Goal: Share content

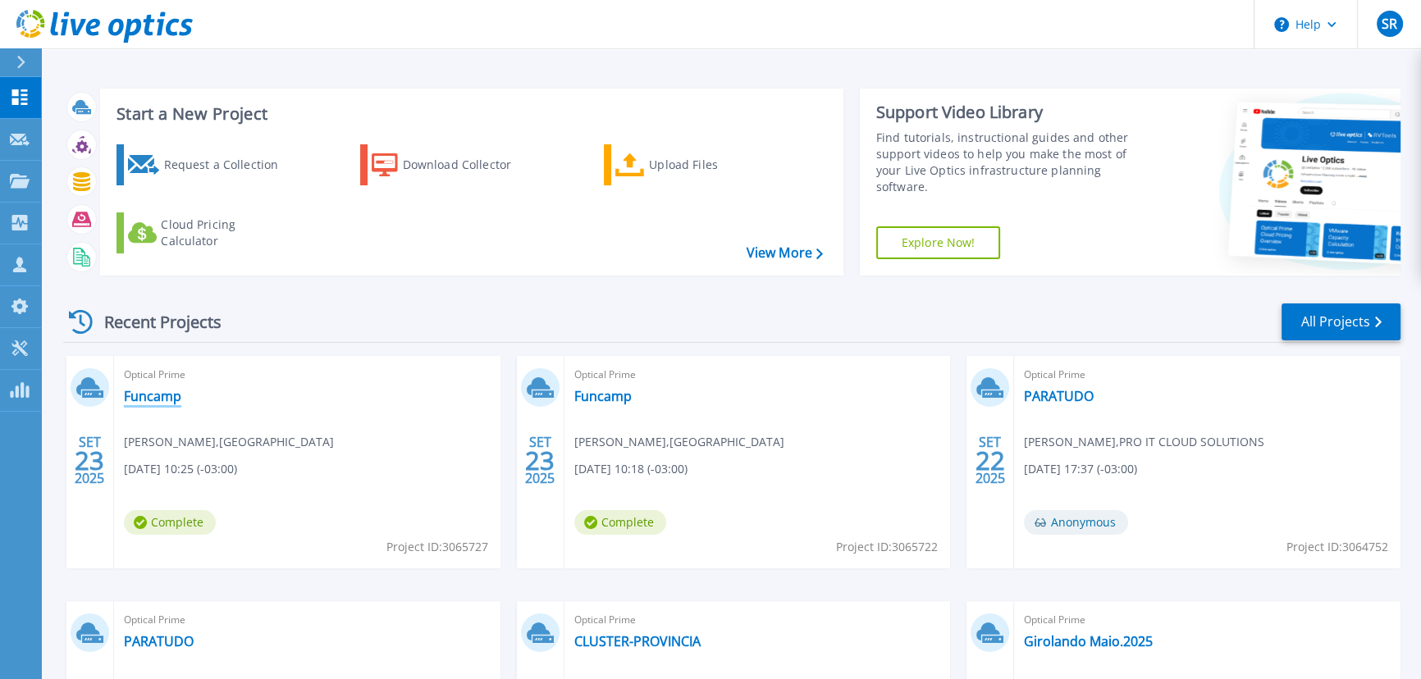
click at [160, 397] on link "Funcamp" at bounding box center [152, 396] width 57 height 16
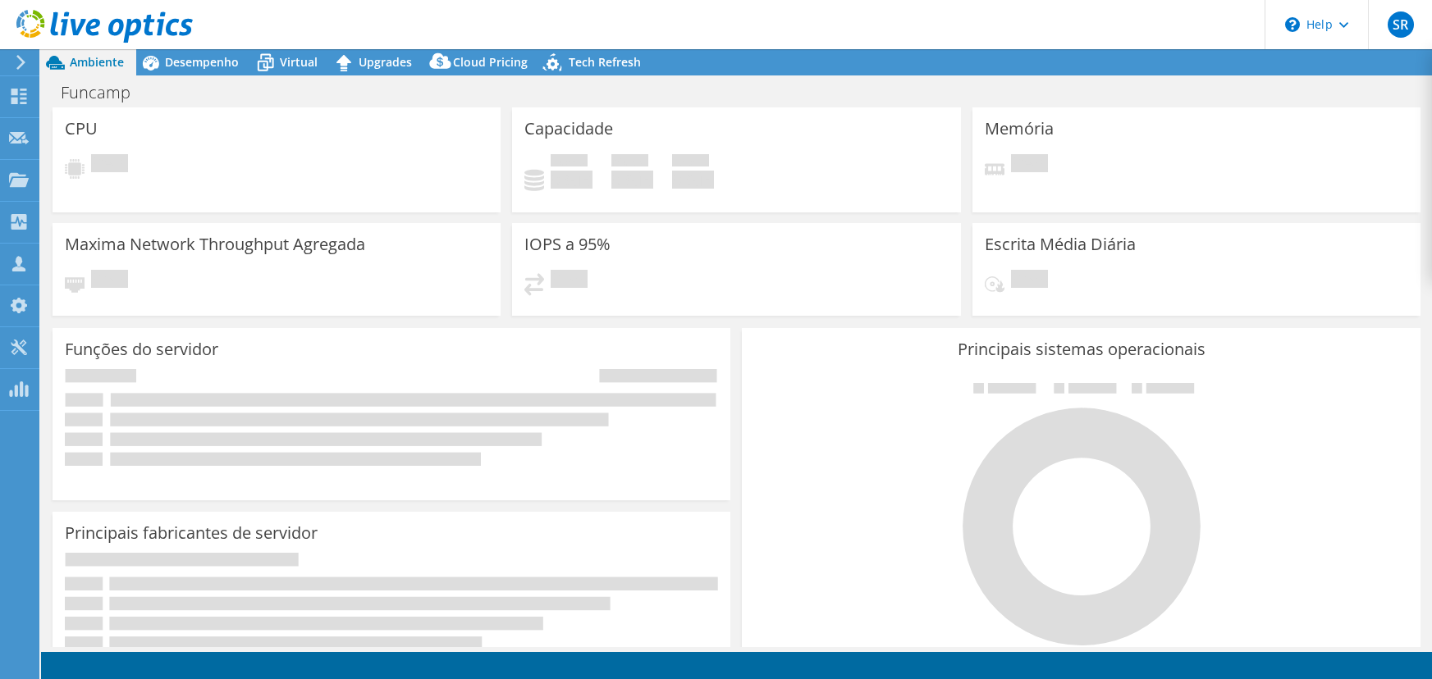
select select "USD"
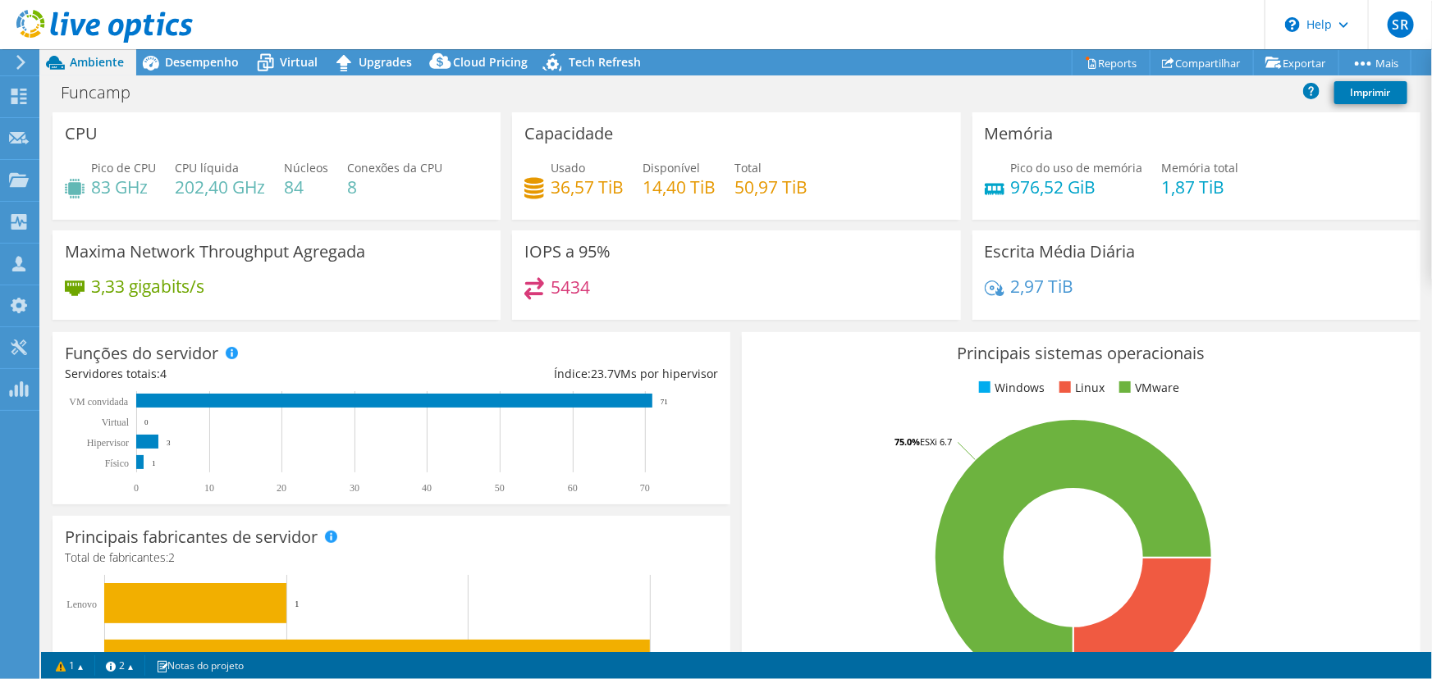
click at [853, 89] on div "Funcamp Imprimir" at bounding box center [736, 92] width 1391 height 30
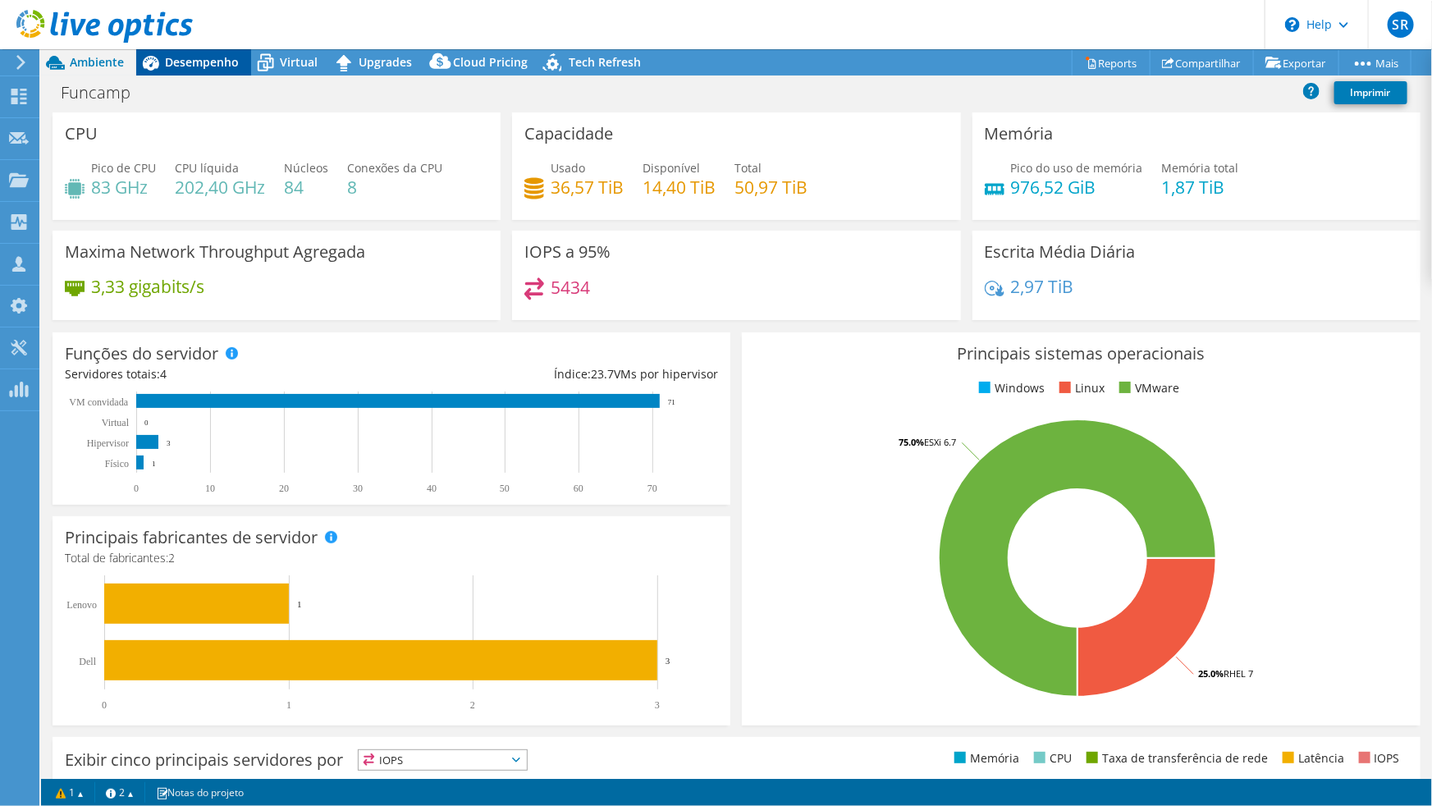
click at [213, 68] on span "Desempenho" at bounding box center [202, 62] width 74 height 16
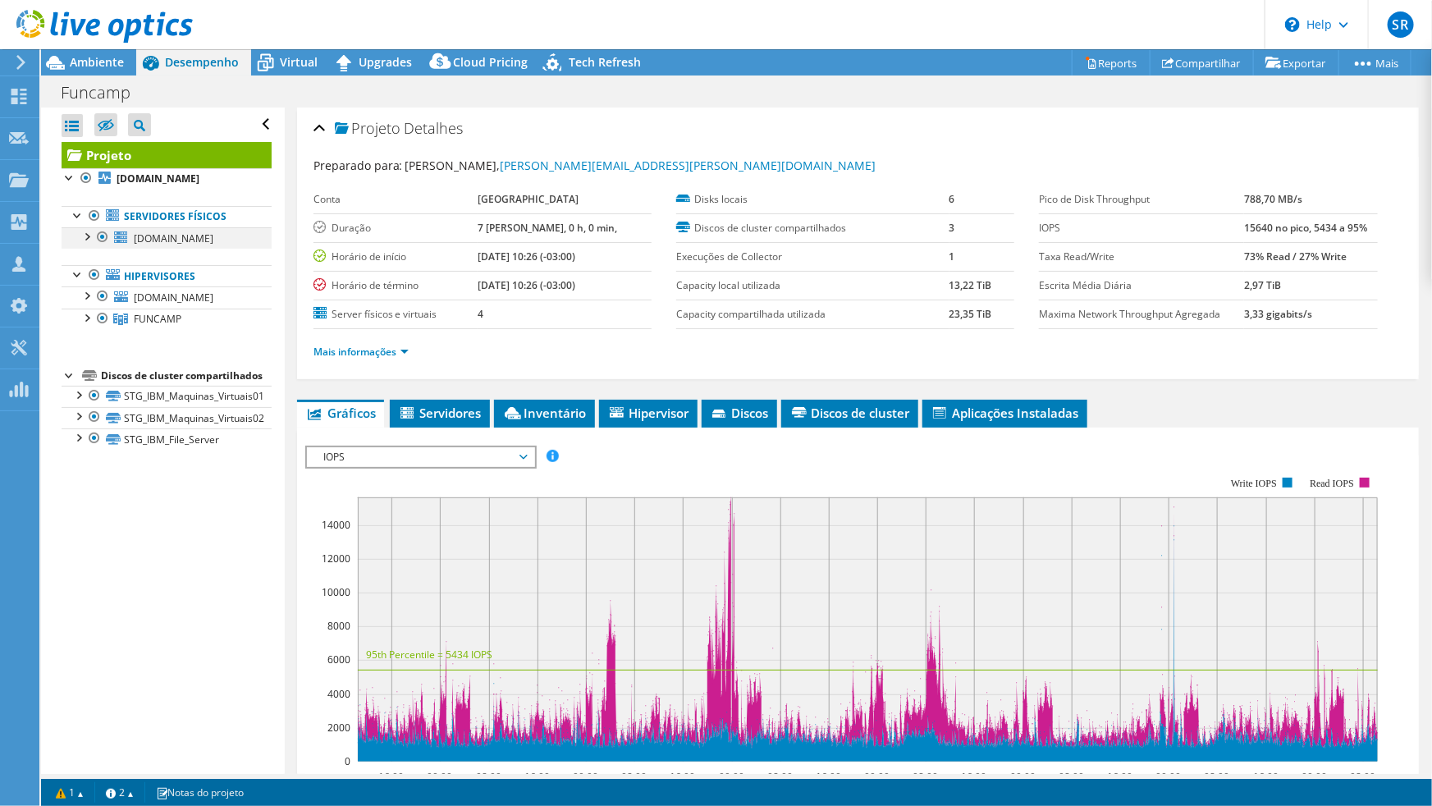
click at [91, 240] on div at bounding box center [86, 235] width 16 height 16
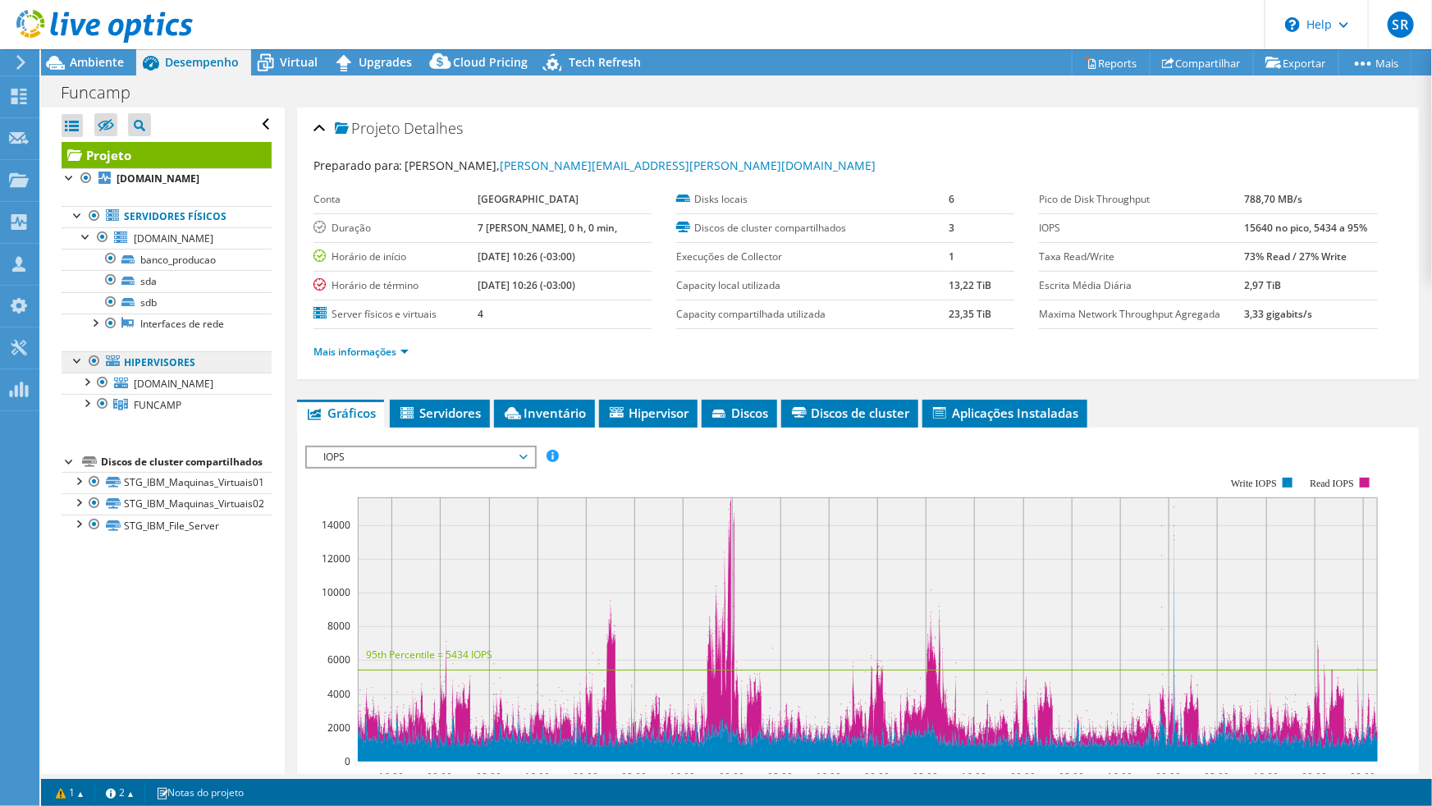
click at [149, 363] on link "Hipervisores" at bounding box center [167, 361] width 210 height 21
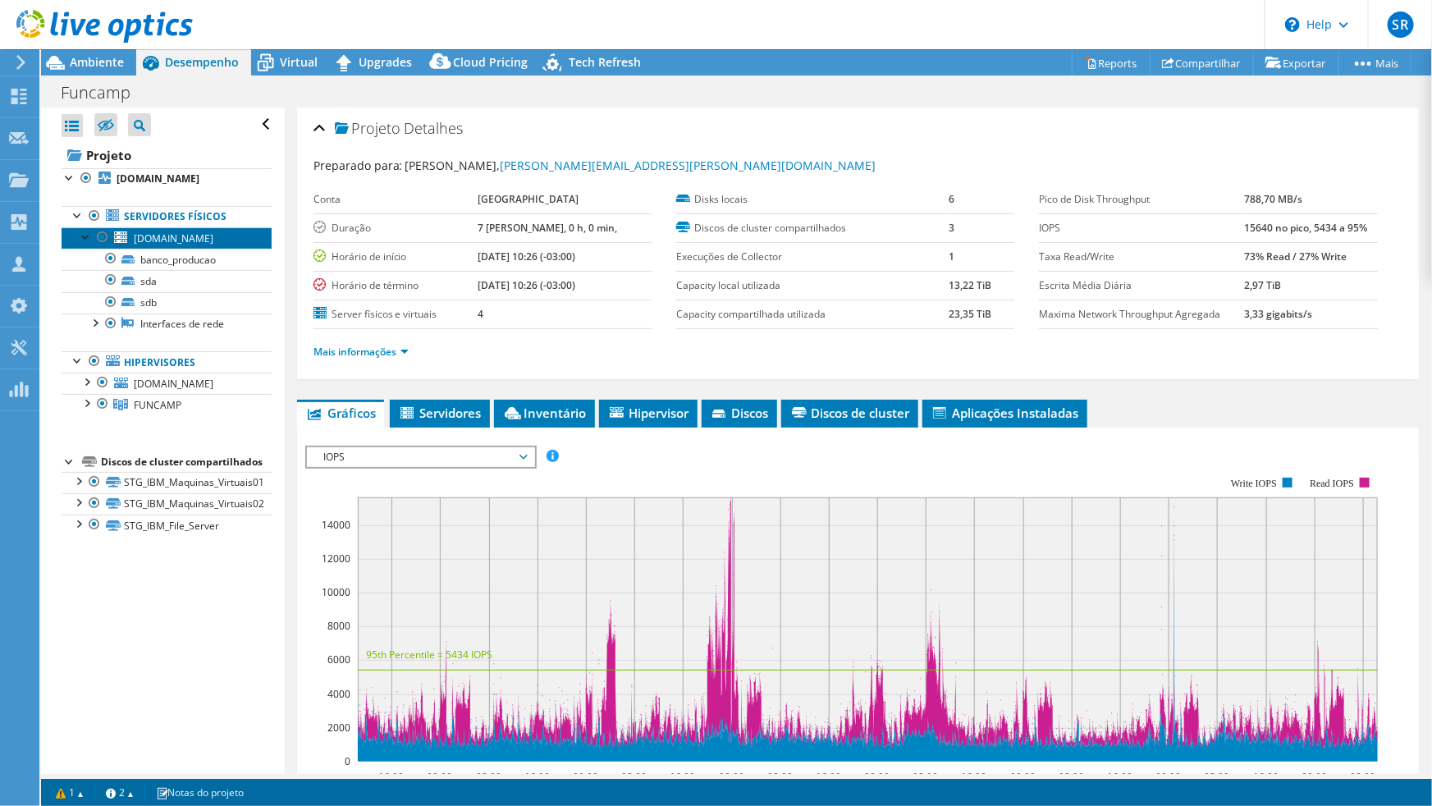
click at [205, 231] on span "[DOMAIN_NAME]" at bounding box center [174, 238] width 80 height 14
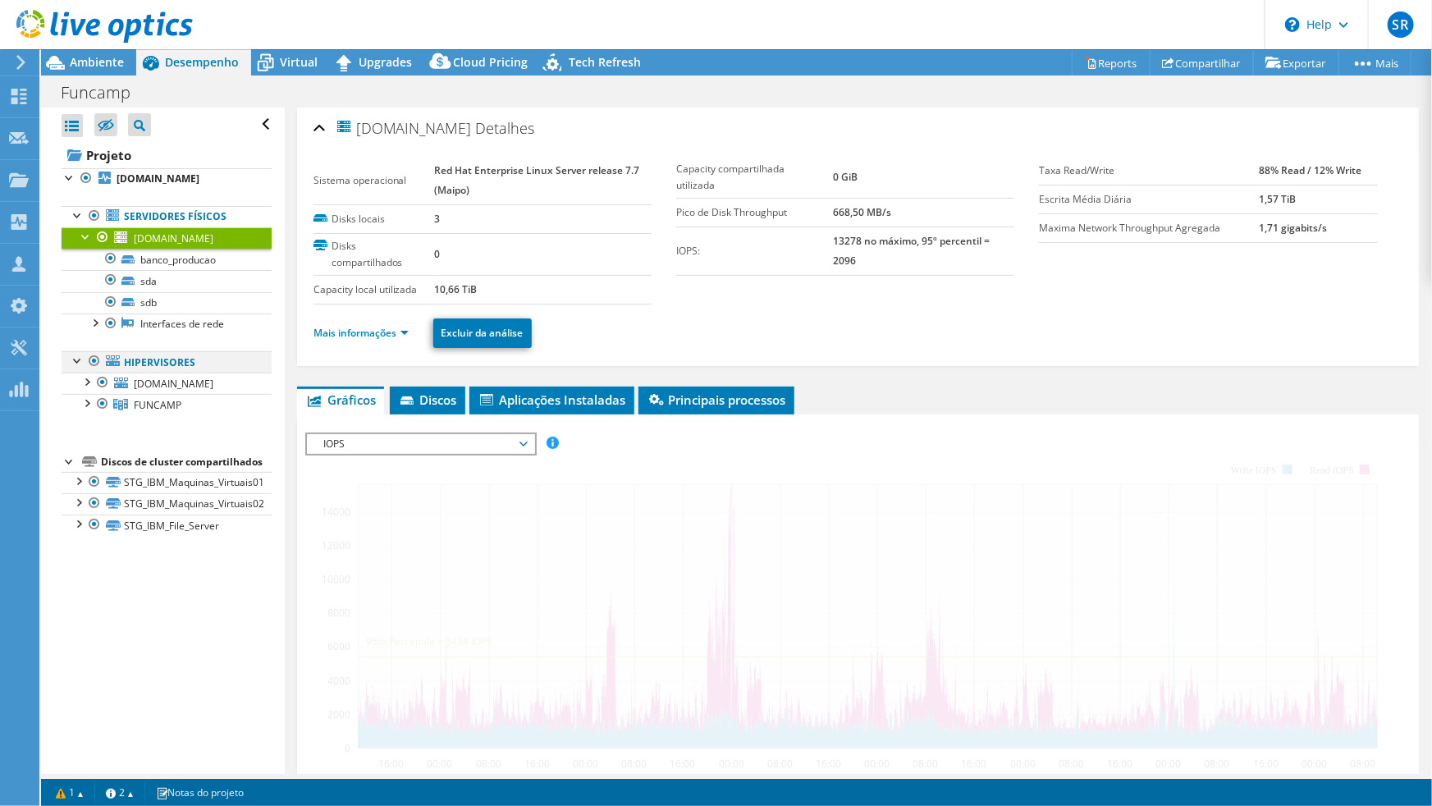
click at [94, 360] on div at bounding box center [94, 361] width 16 height 20
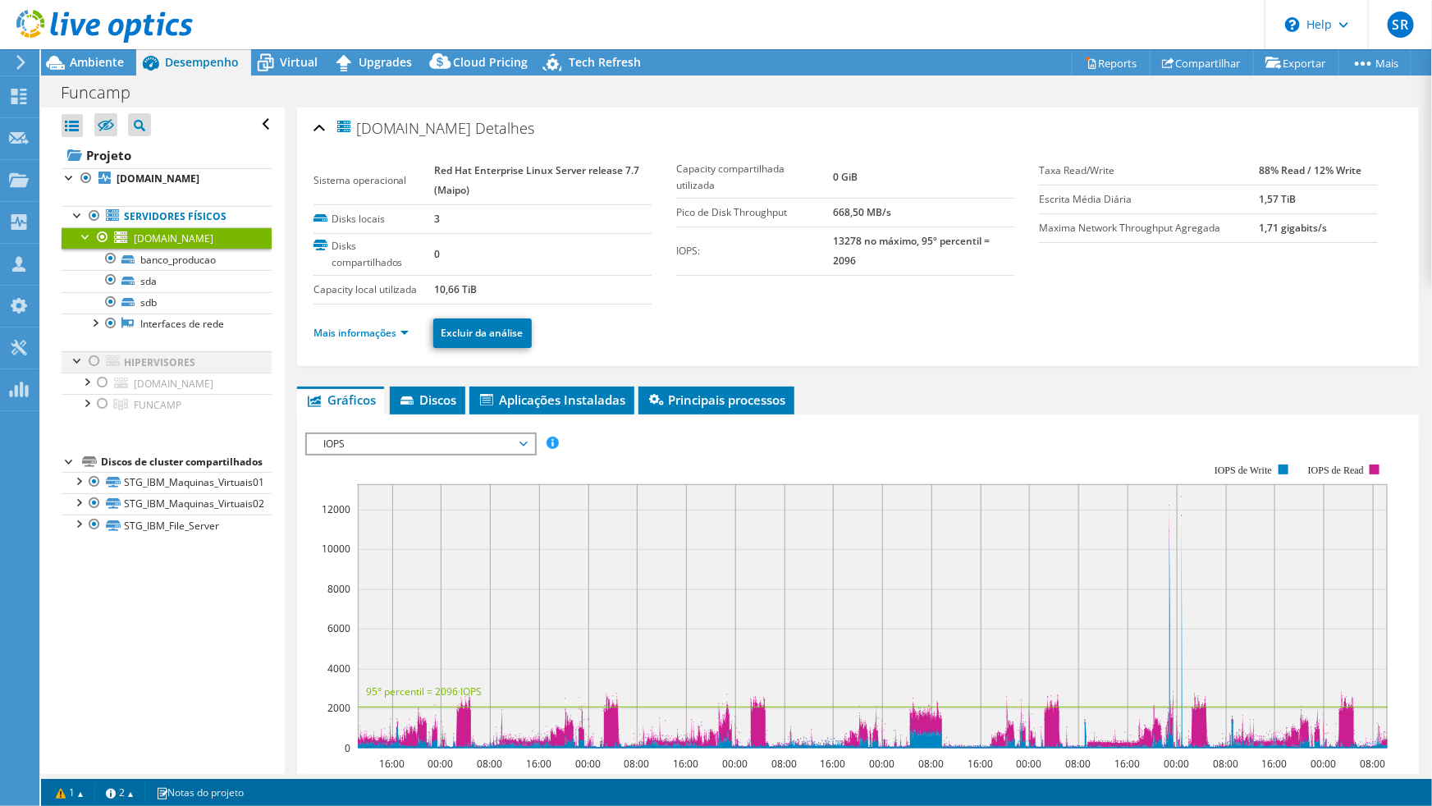
click at [92, 360] on div at bounding box center [94, 361] width 16 height 20
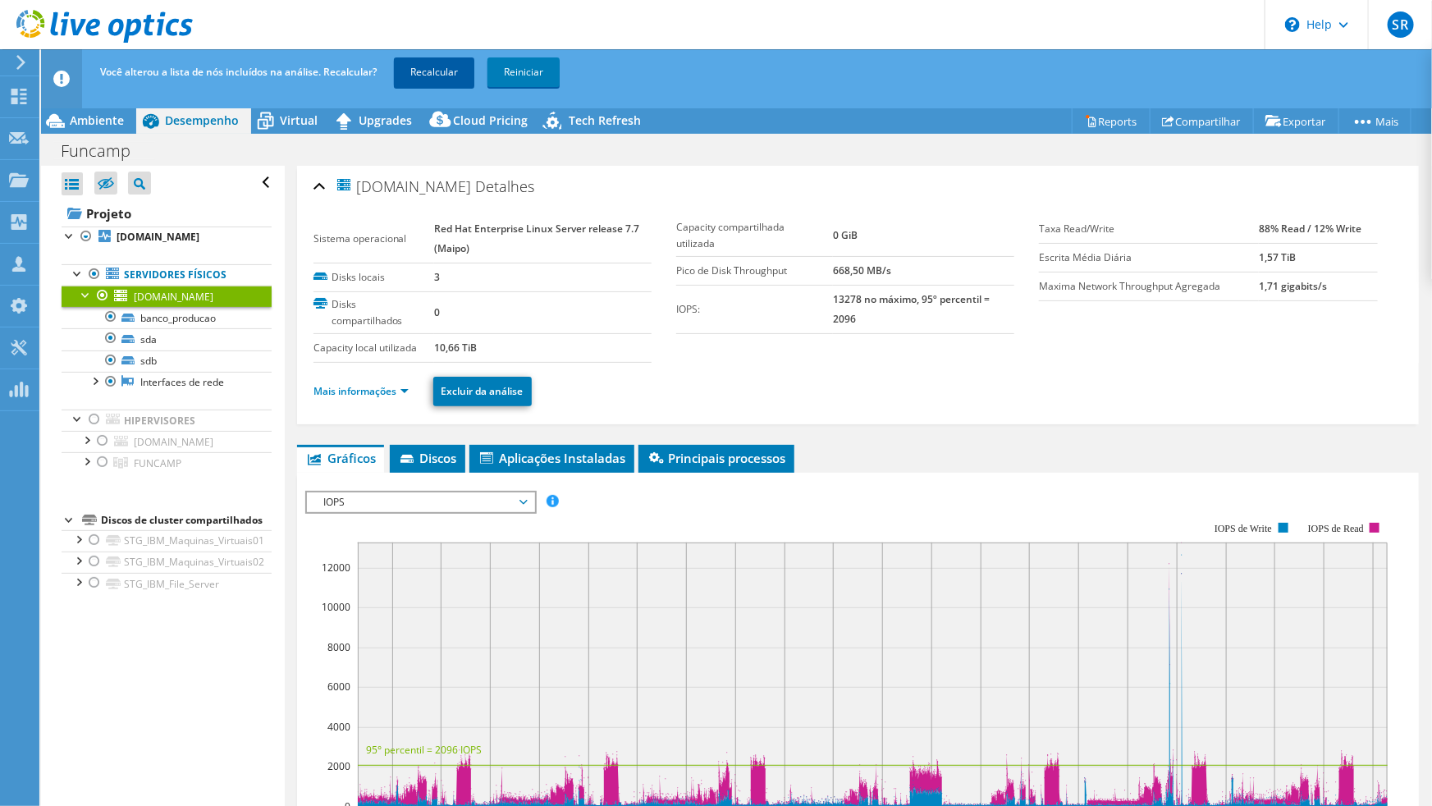
click at [445, 75] on link "Recalcular" at bounding box center [434, 72] width 80 height 30
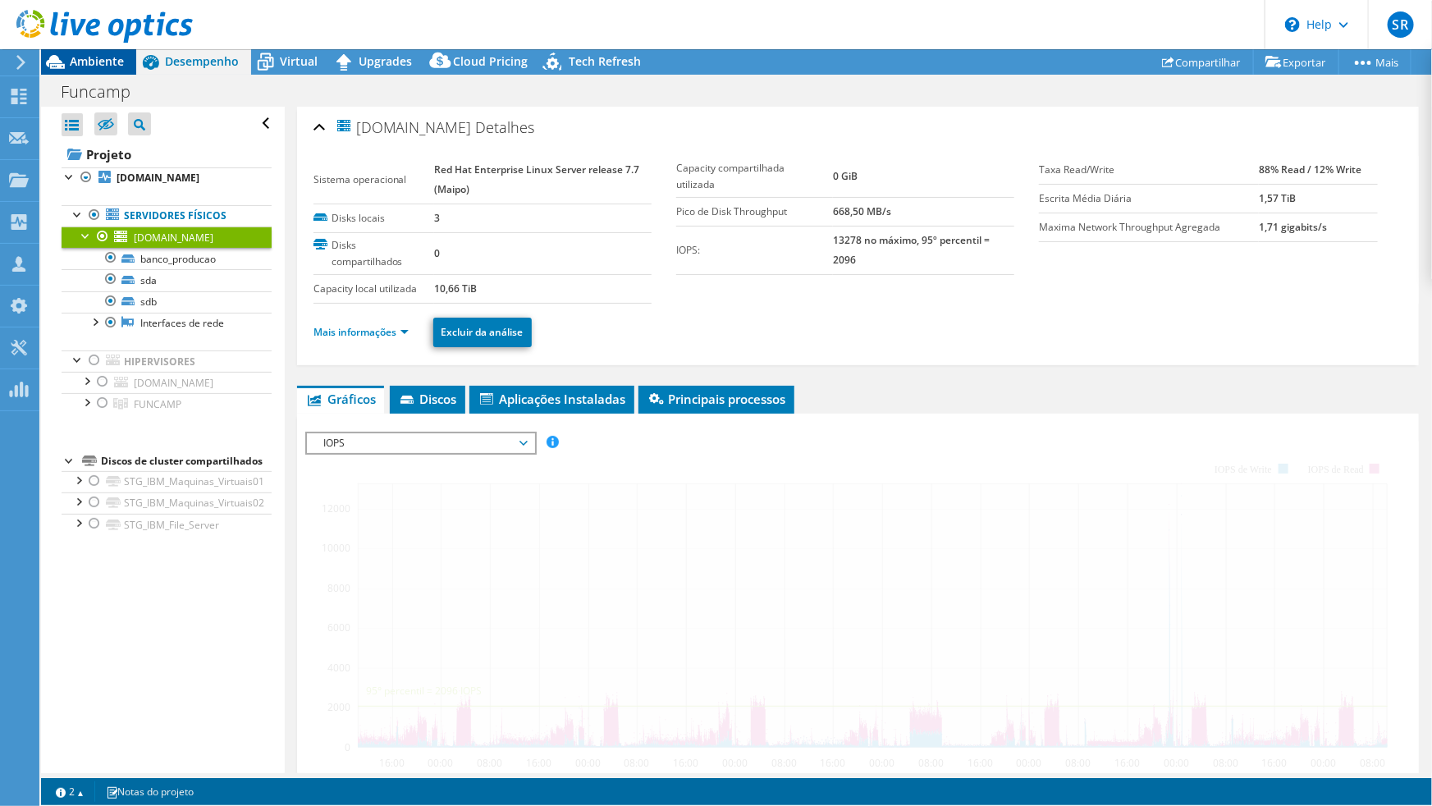
click at [112, 70] on div "Ambiente" at bounding box center [88, 61] width 95 height 26
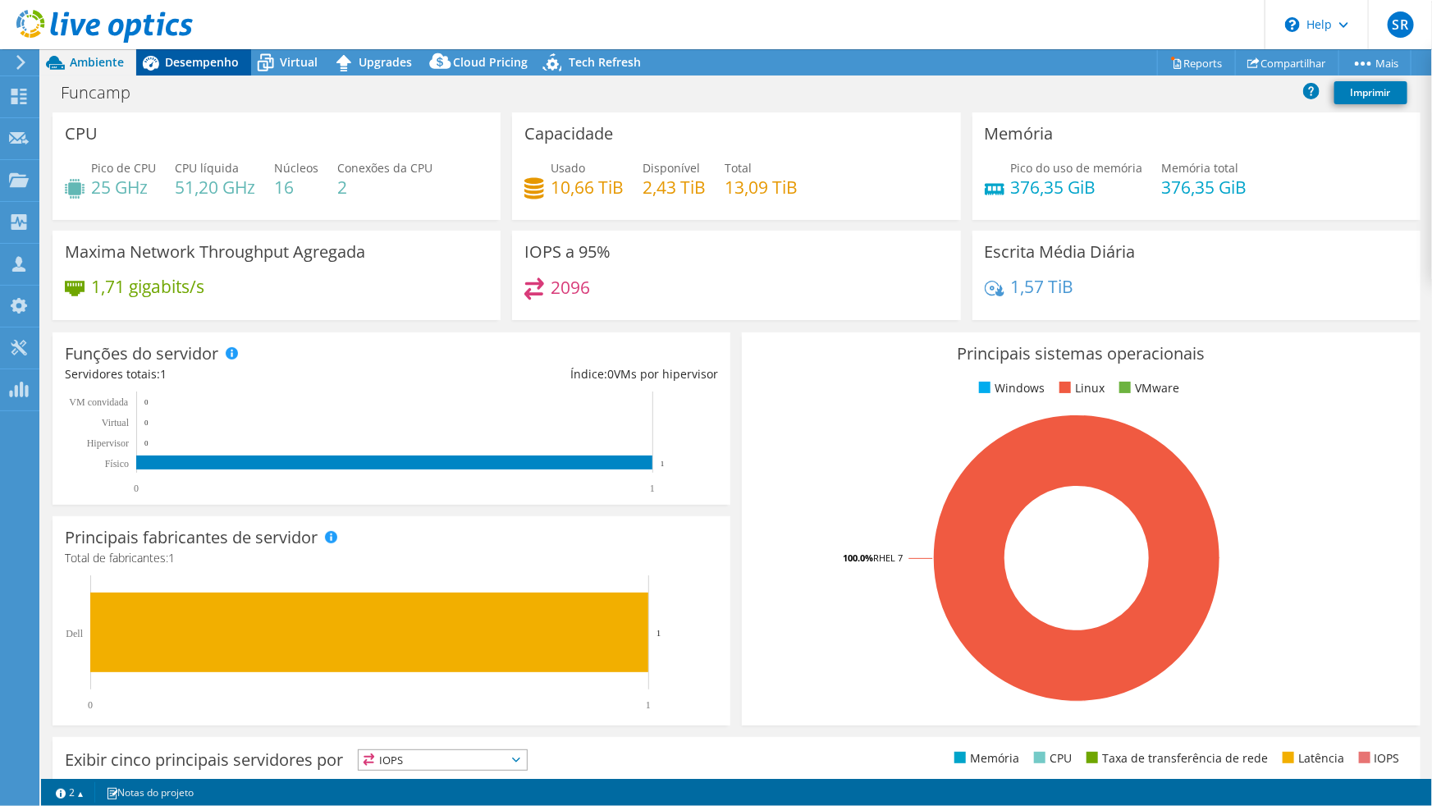
click at [201, 66] on span "Desempenho" at bounding box center [202, 62] width 74 height 16
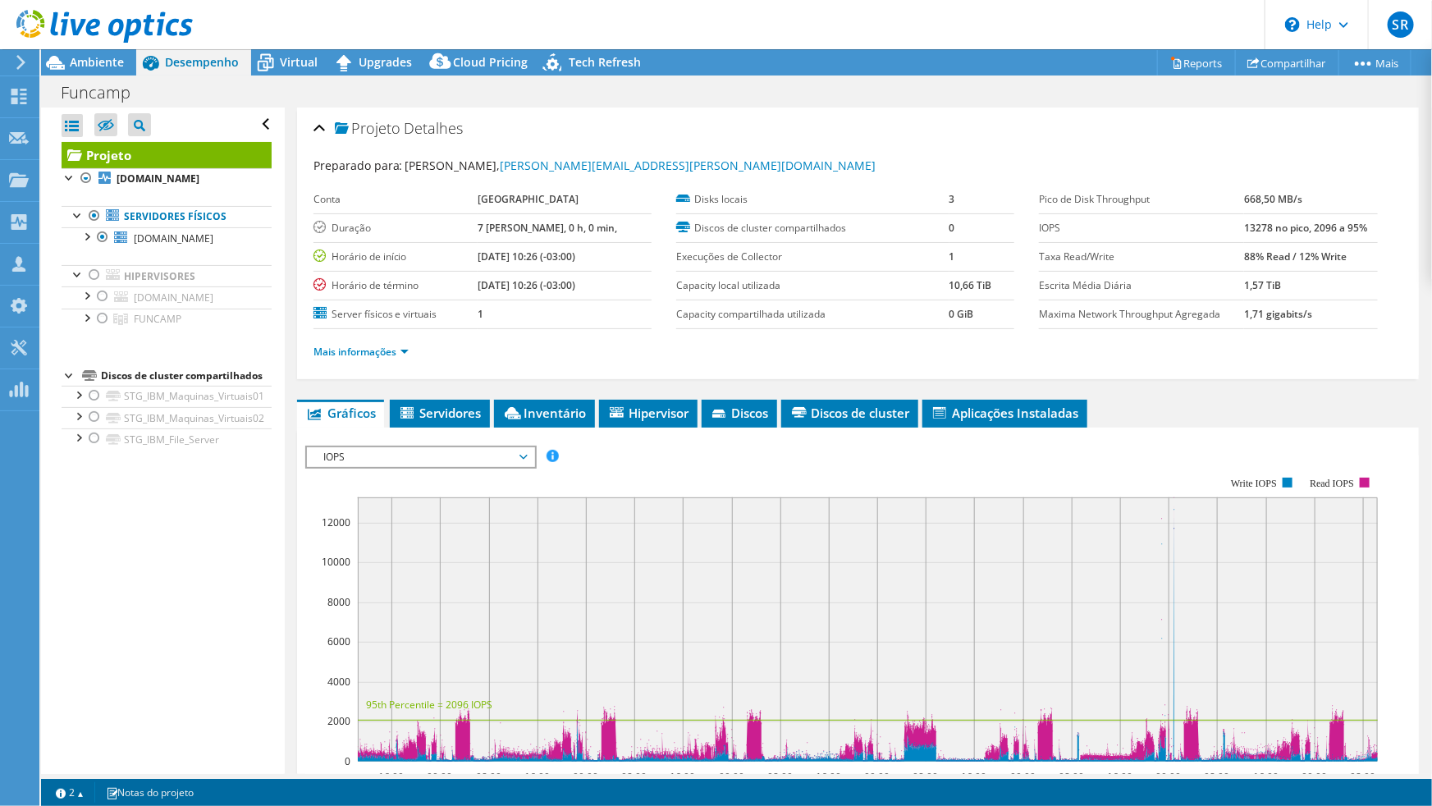
radio input "false"
radio input "true"
click at [89, 238] on div at bounding box center [86, 235] width 16 height 16
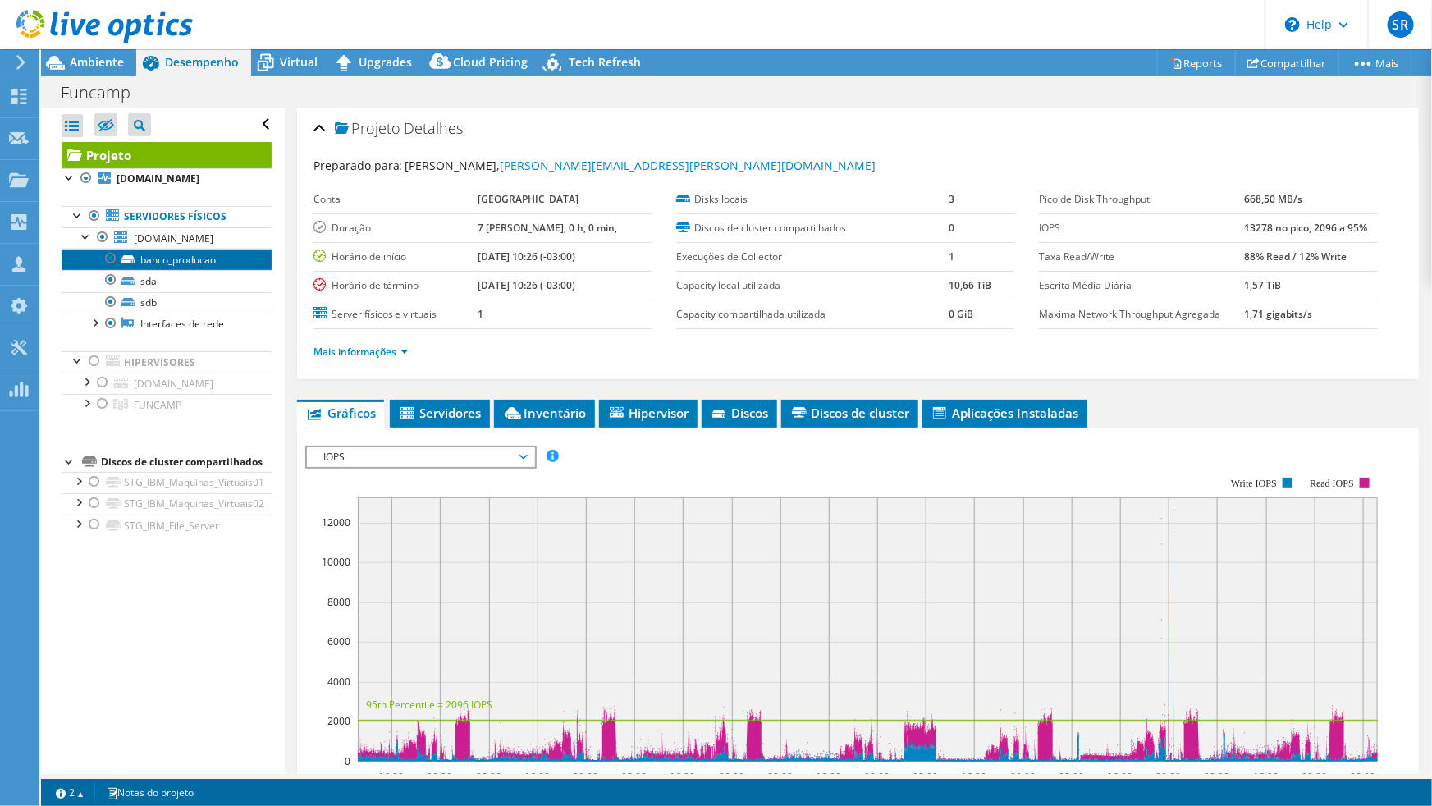
click at [188, 263] on link "banco_producao" at bounding box center [167, 259] width 210 height 21
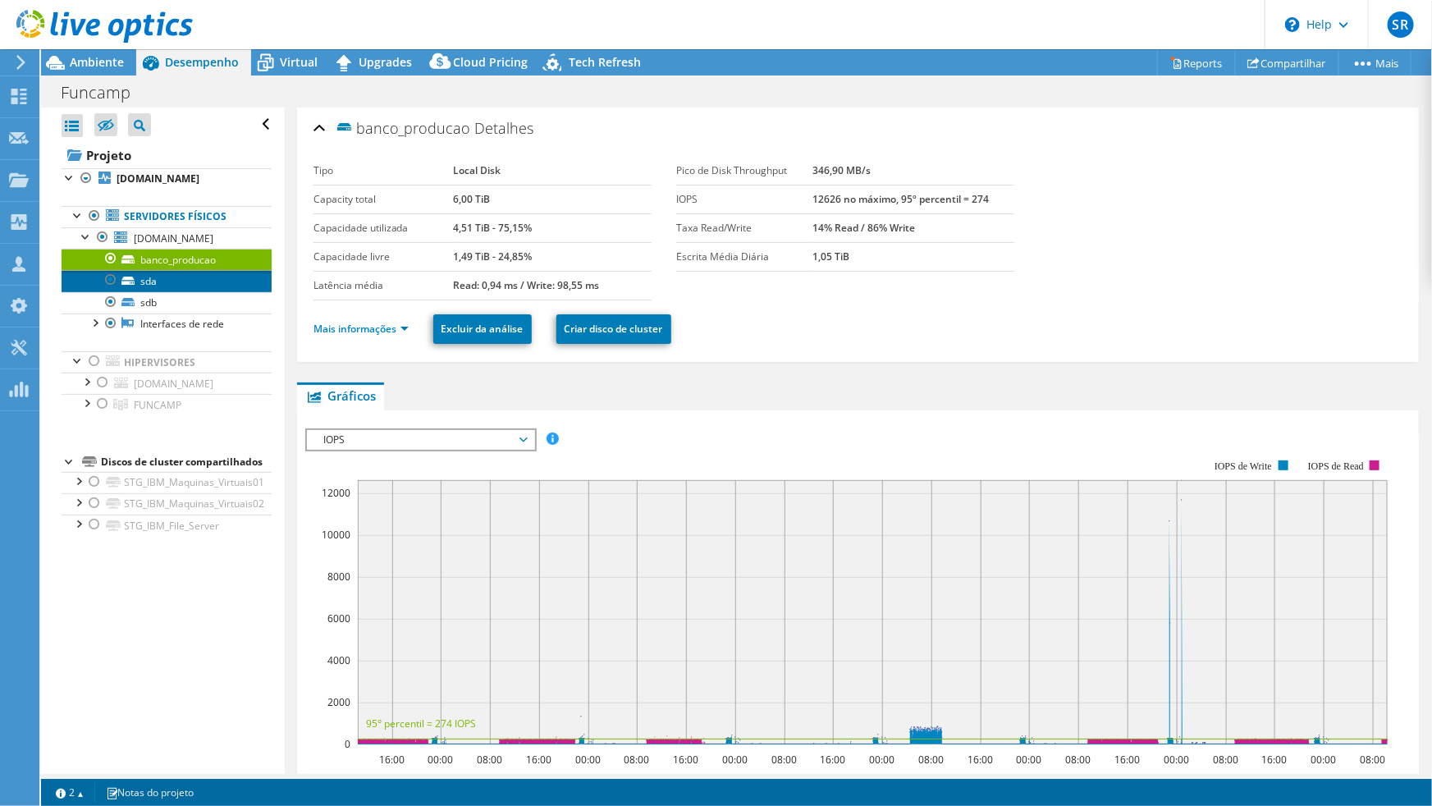
click at [147, 281] on link "sda" at bounding box center [167, 280] width 210 height 21
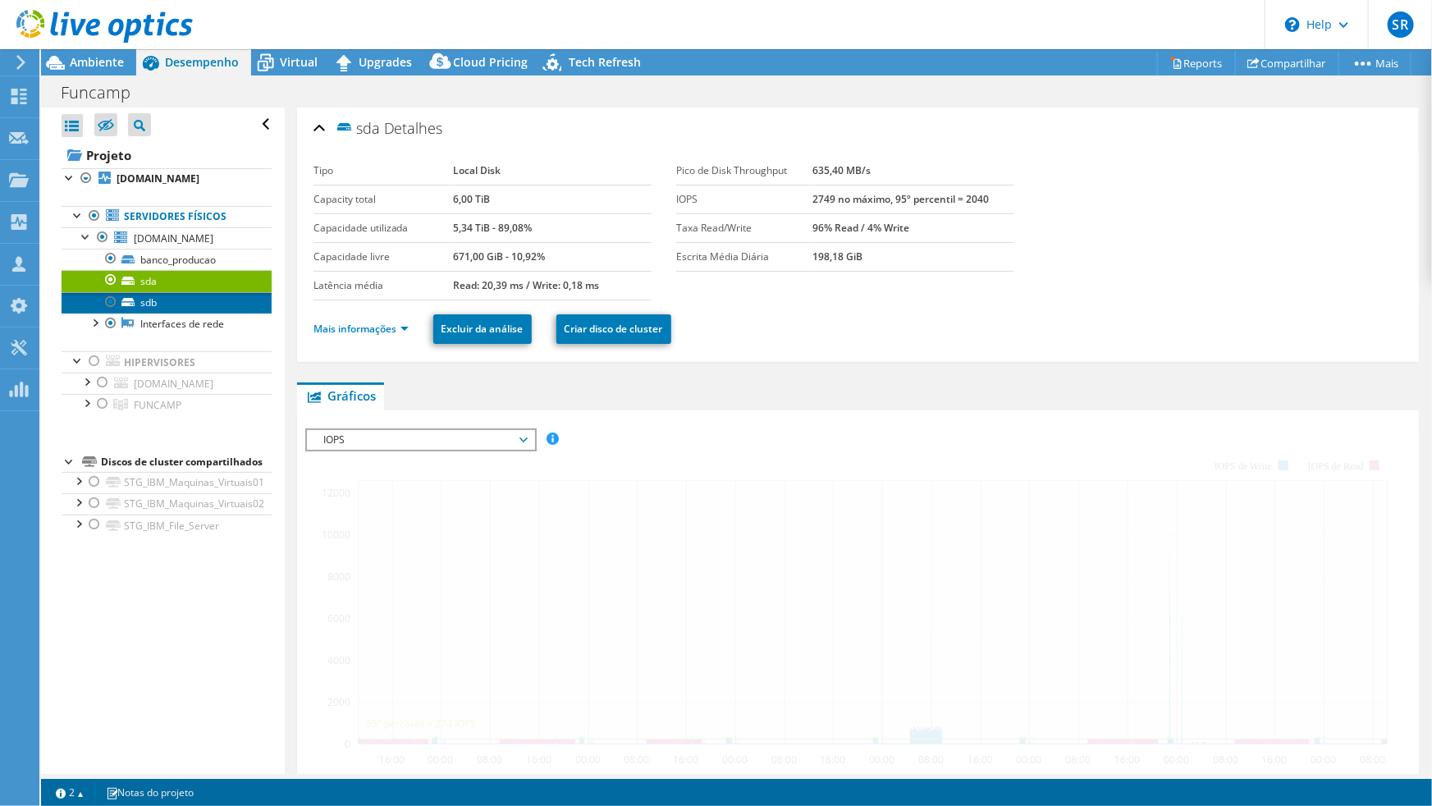
click at [151, 297] on link "sdb" at bounding box center [167, 302] width 210 height 21
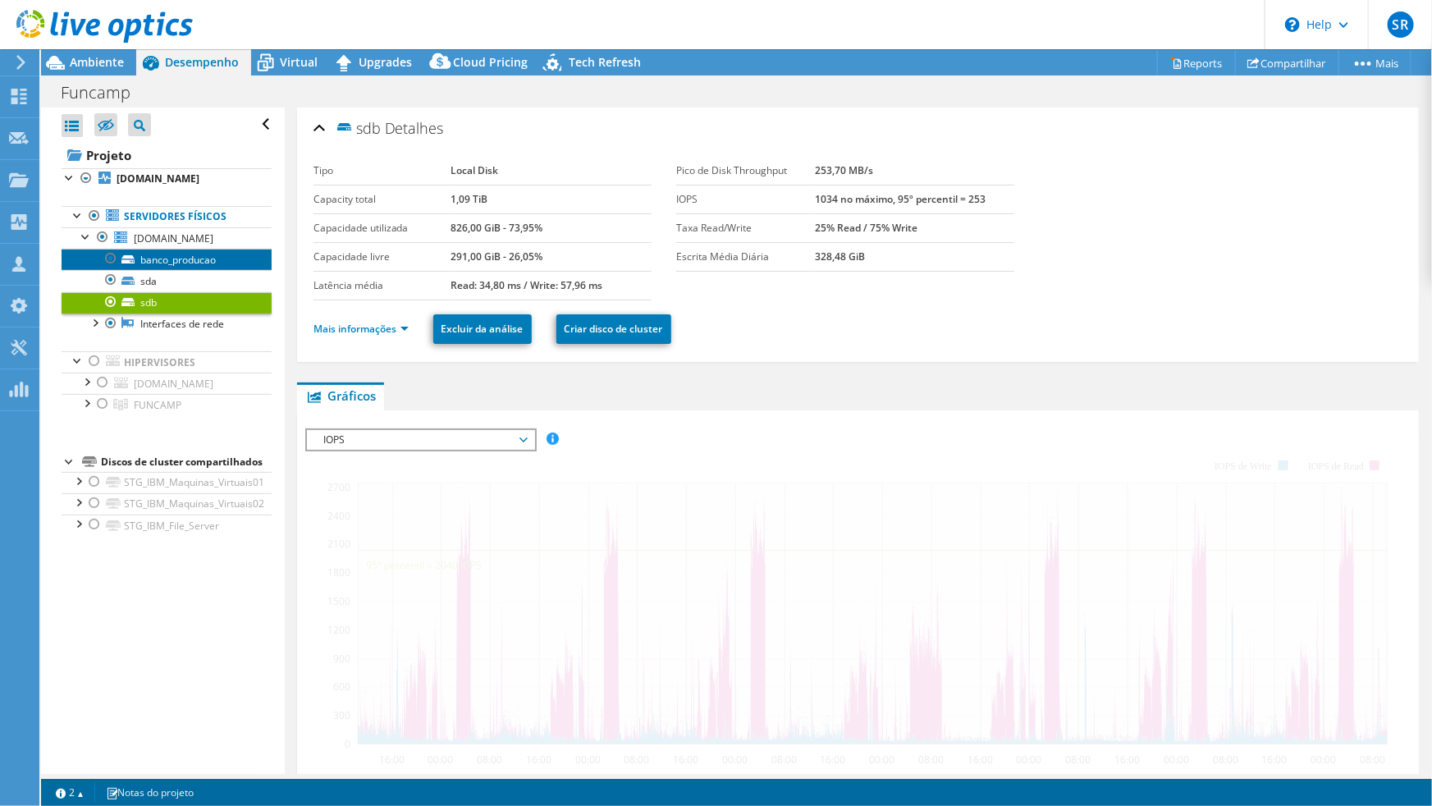
click at [172, 263] on link "banco_producao" at bounding box center [167, 259] width 210 height 21
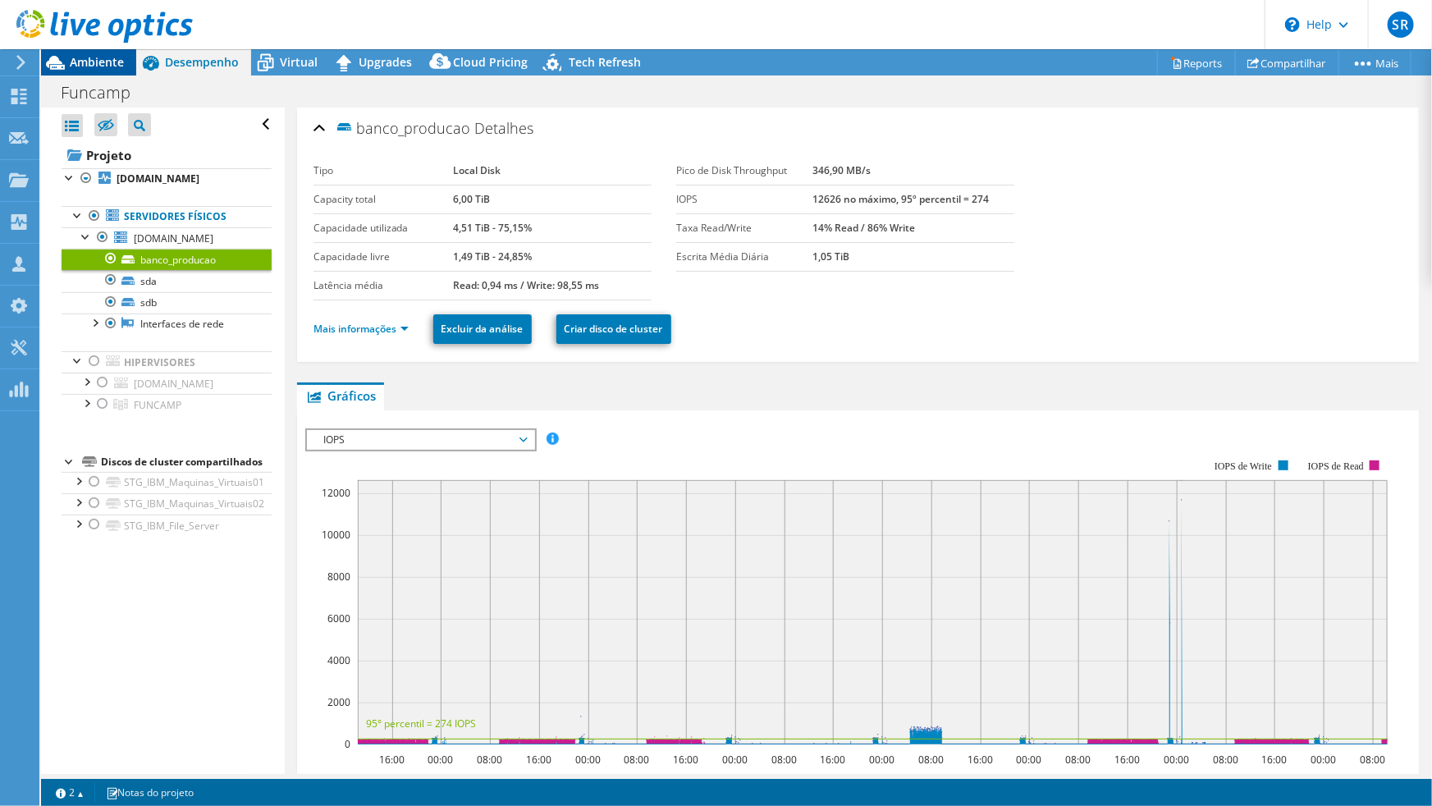
click at [94, 63] on span "Ambiente" at bounding box center [97, 62] width 54 height 16
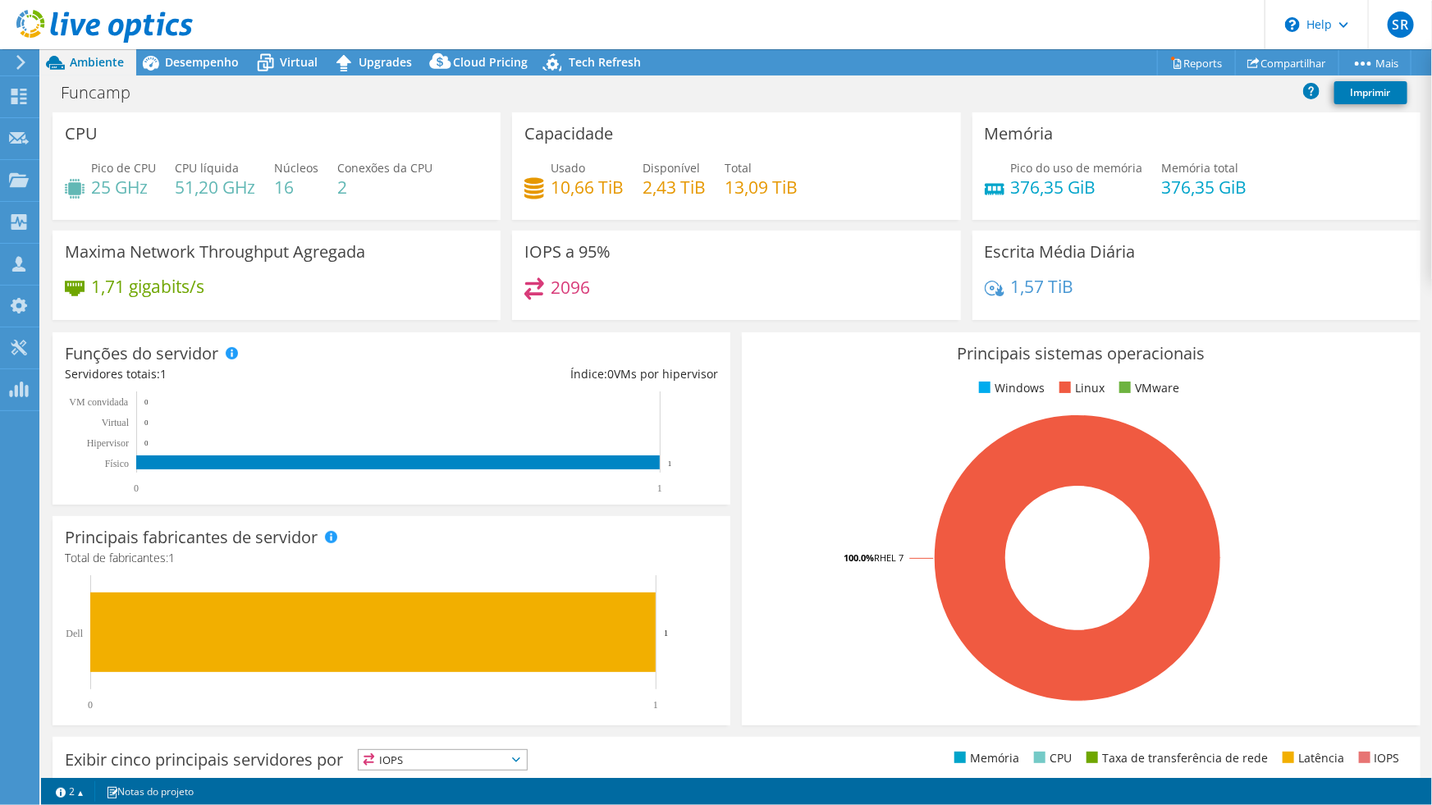
click at [414, 96] on div "Funcamp Imprimir" at bounding box center [736, 92] width 1391 height 30
click at [207, 66] on span "Desempenho" at bounding box center [202, 62] width 74 height 16
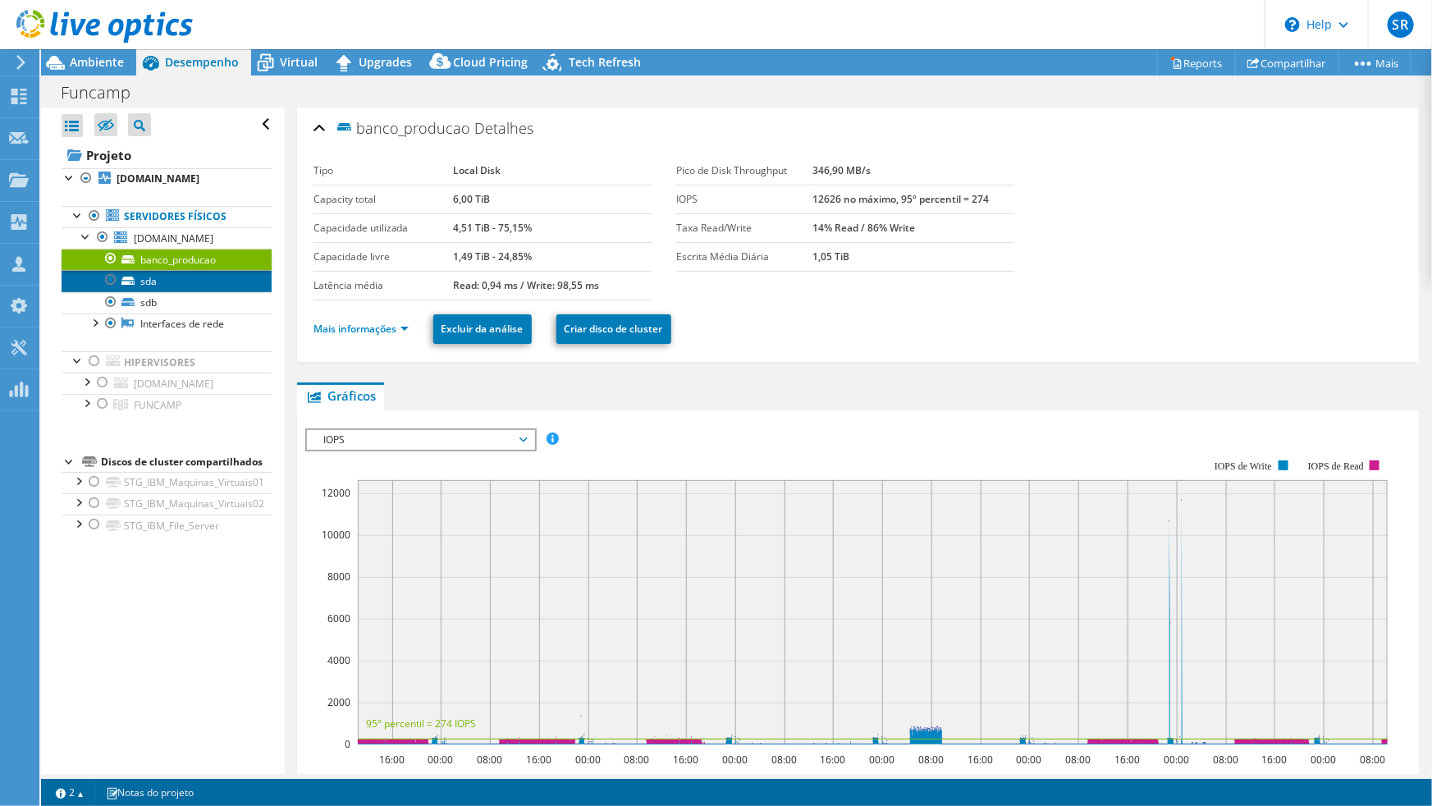
click at [163, 279] on link "sda" at bounding box center [167, 280] width 210 height 21
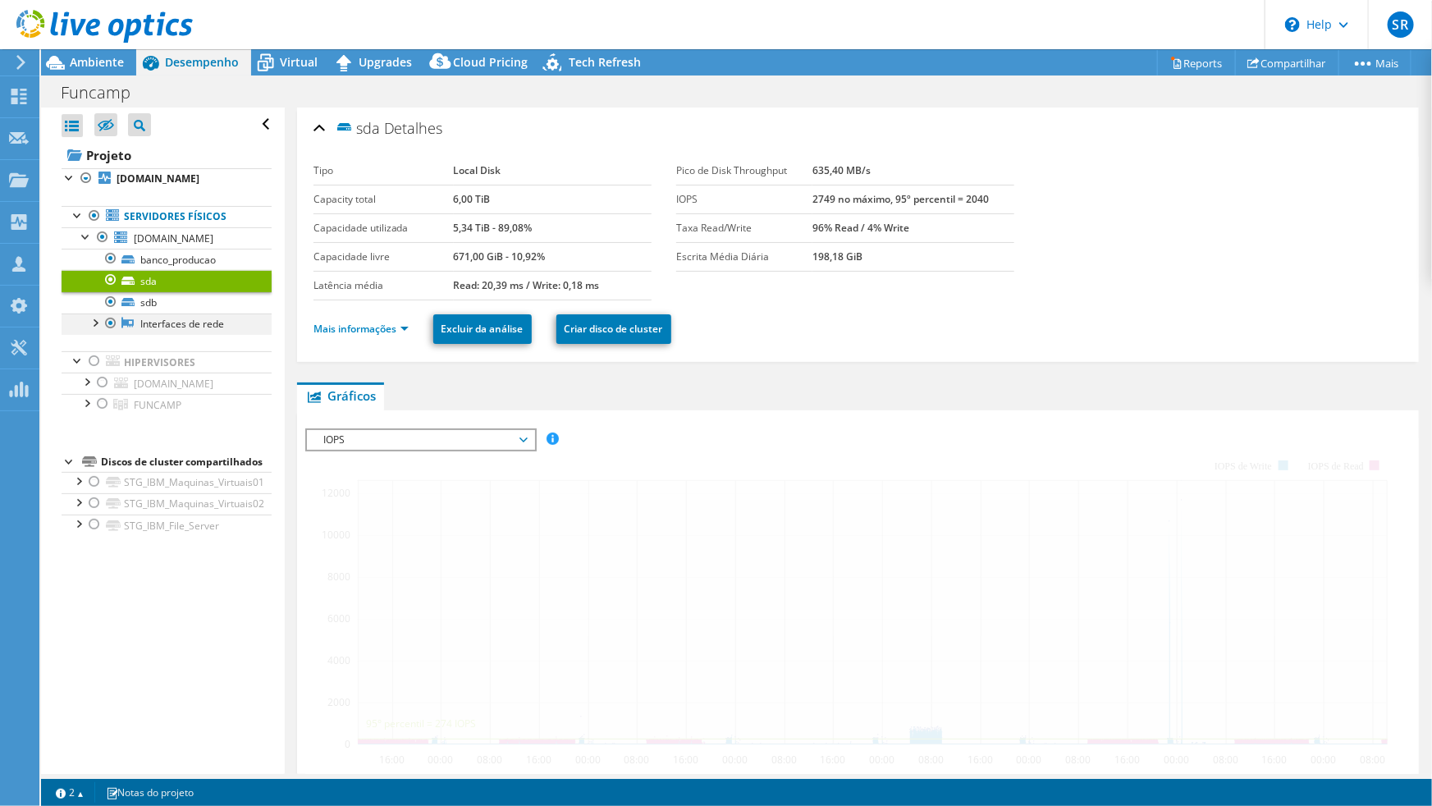
click at [99, 324] on div at bounding box center [94, 321] width 16 height 16
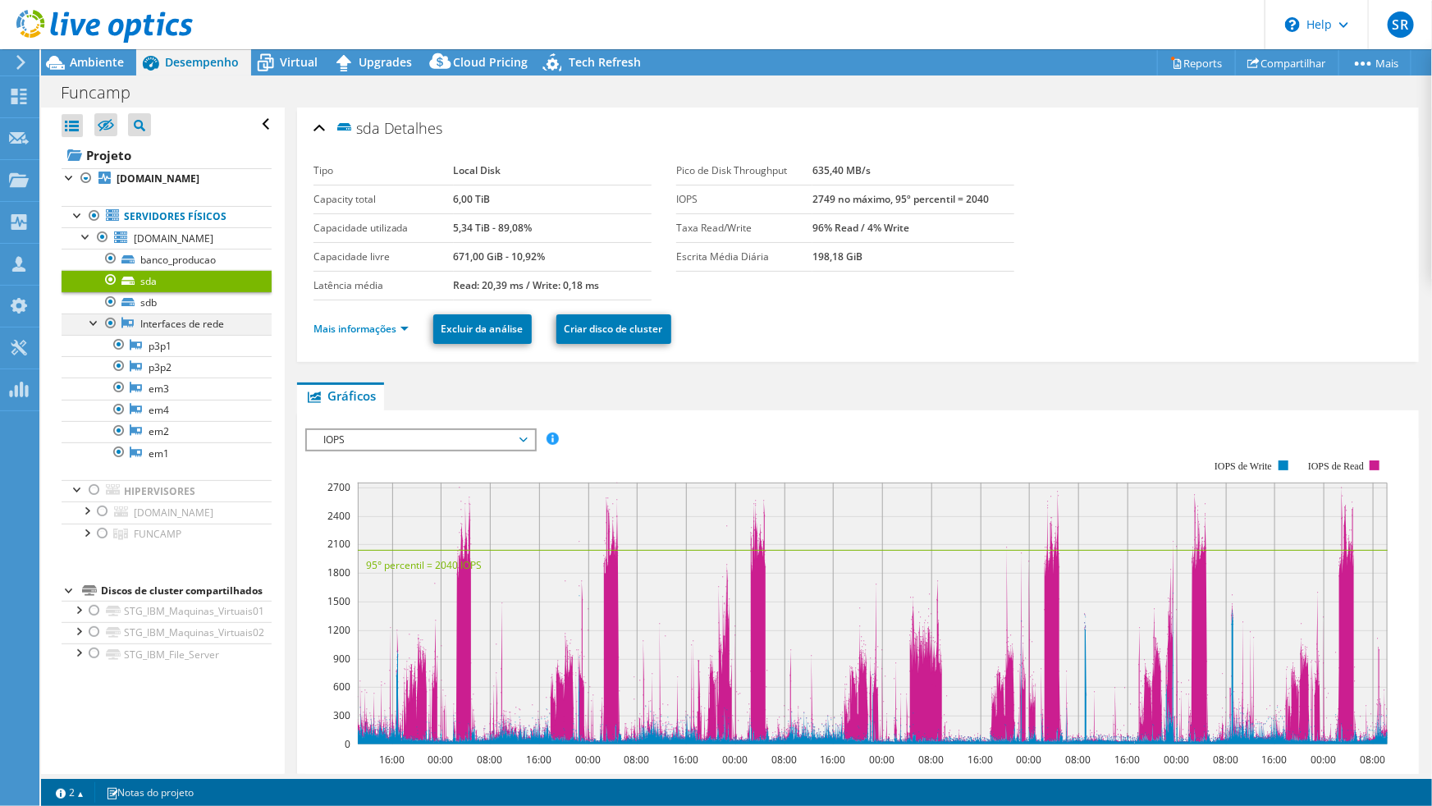
click at [93, 324] on div at bounding box center [94, 321] width 16 height 16
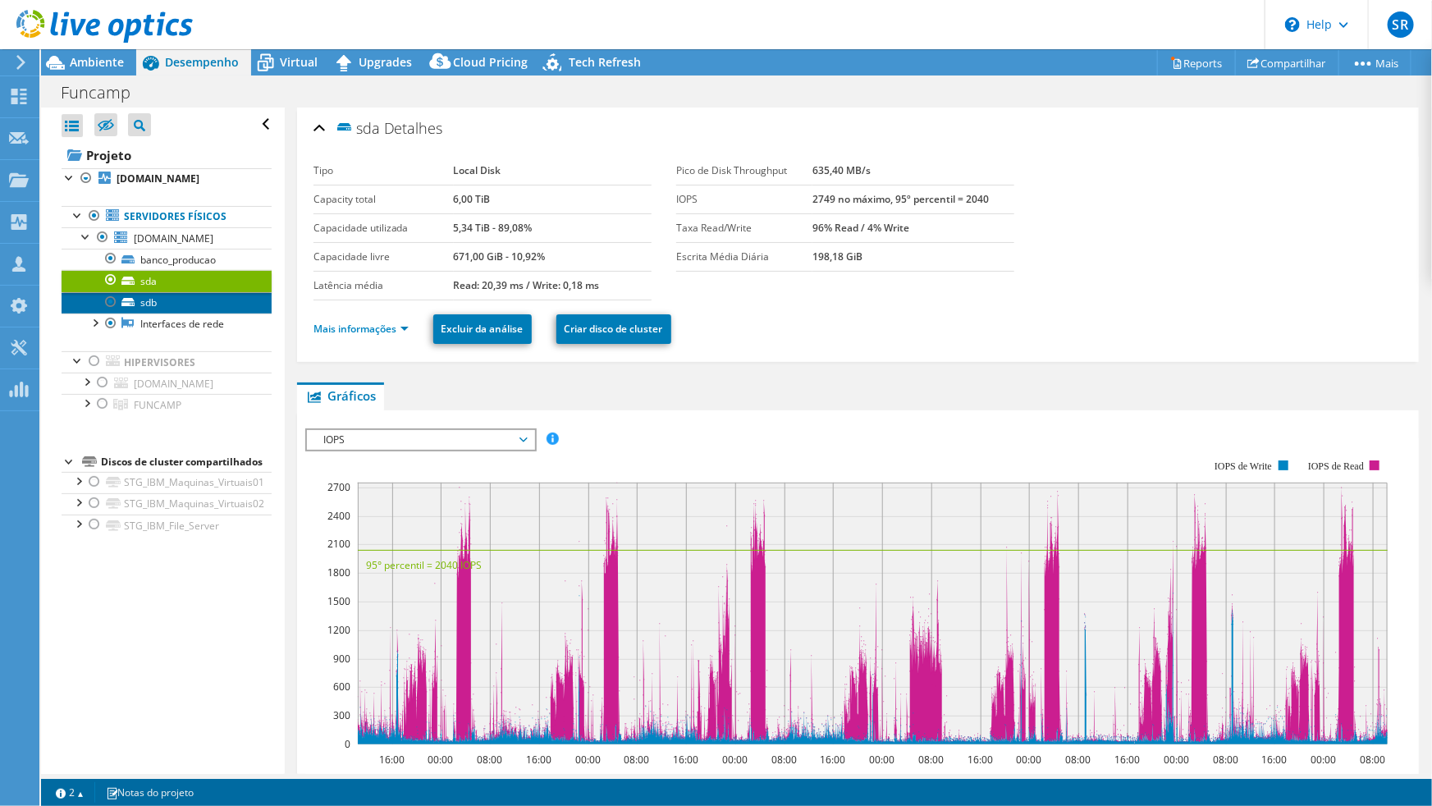
click at [139, 304] on link "sdb" at bounding box center [167, 302] width 210 height 21
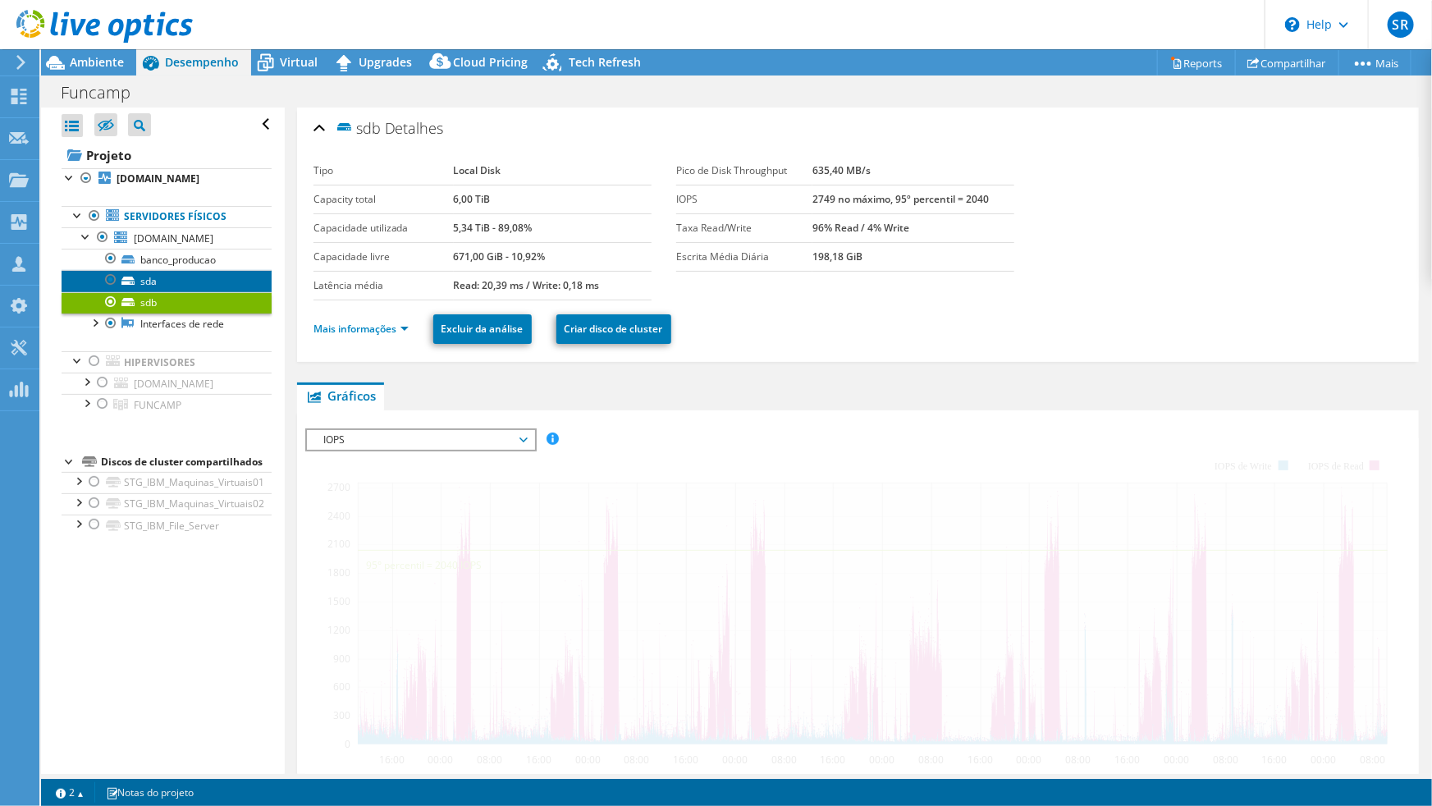
click at [154, 281] on link "sda" at bounding box center [167, 280] width 210 height 21
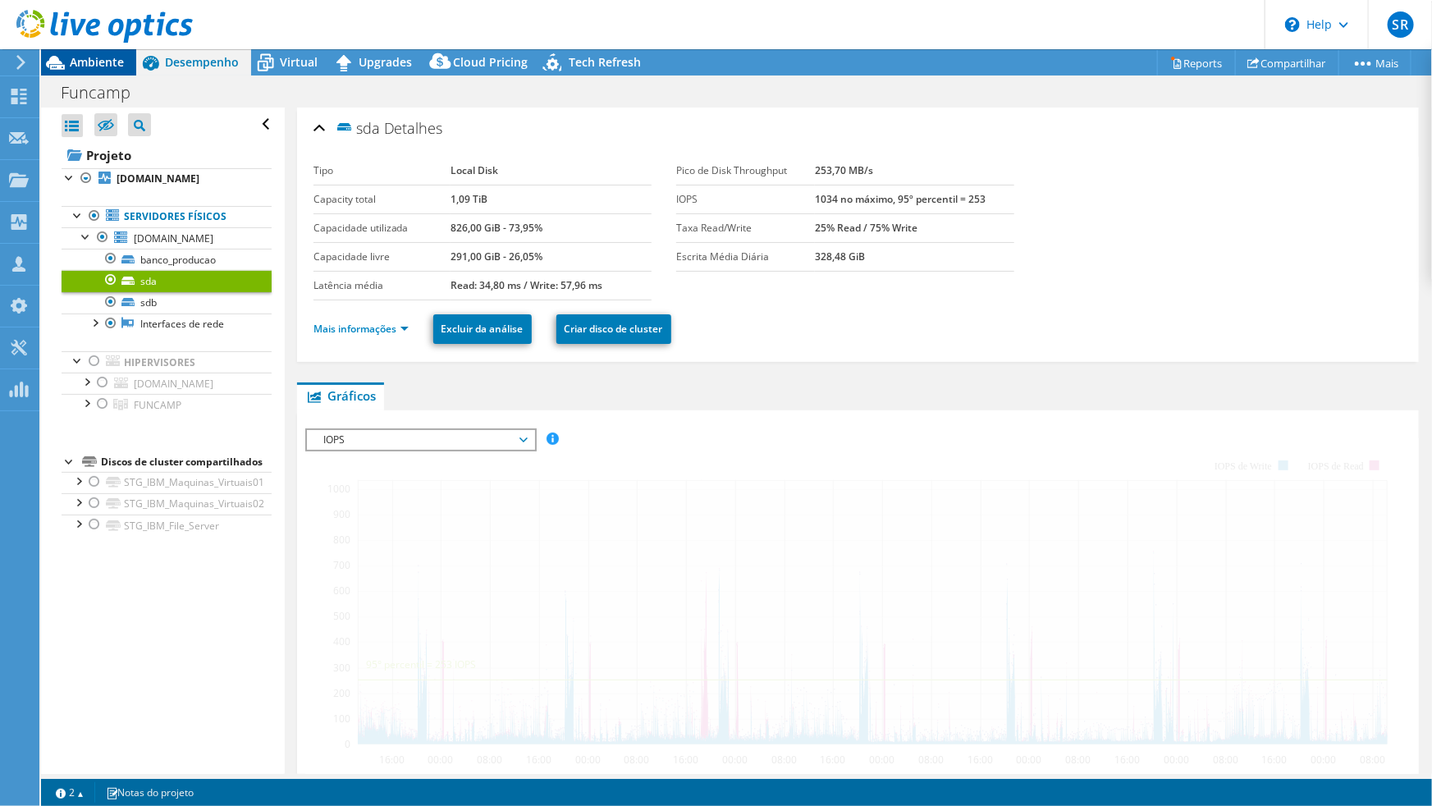
click at [97, 57] on span "Ambiente" at bounding box center [97, 62] width 54 height 16
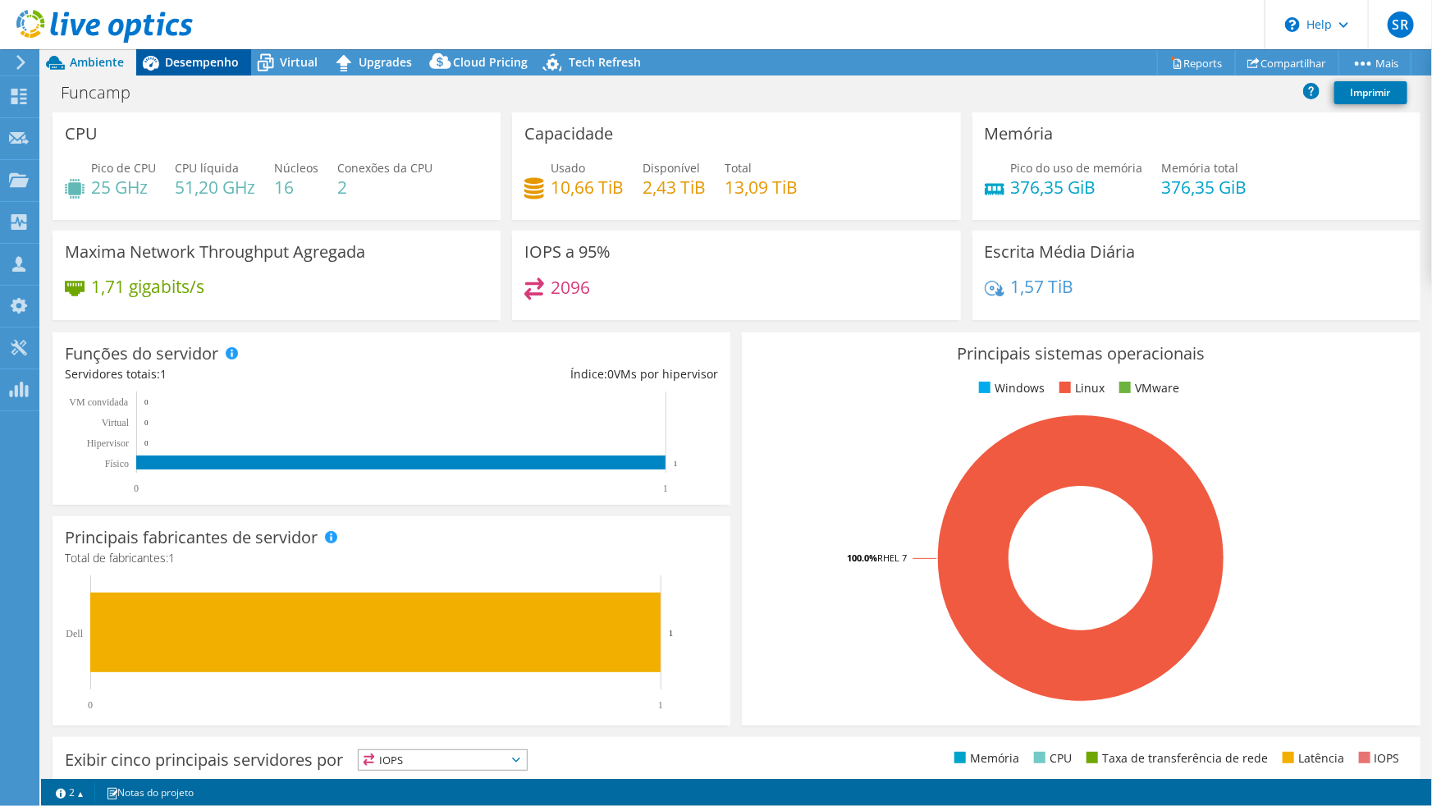
click at [200, 63] on span "Desempenho" at bounding box center [202, 62] width 74 height 16
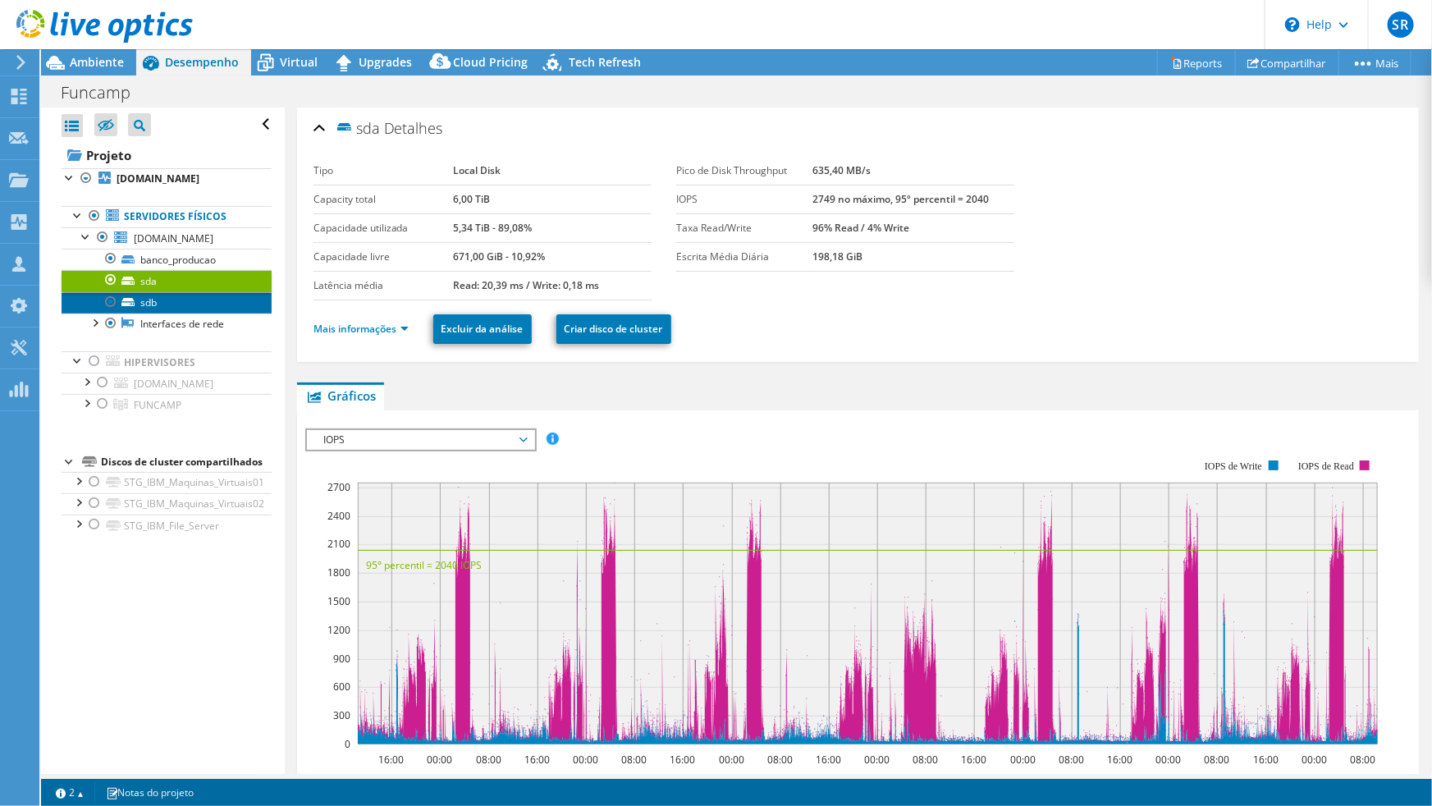
click at [190, 302] on link "sdb" at bounding box center [167, 302] width 210 height 21
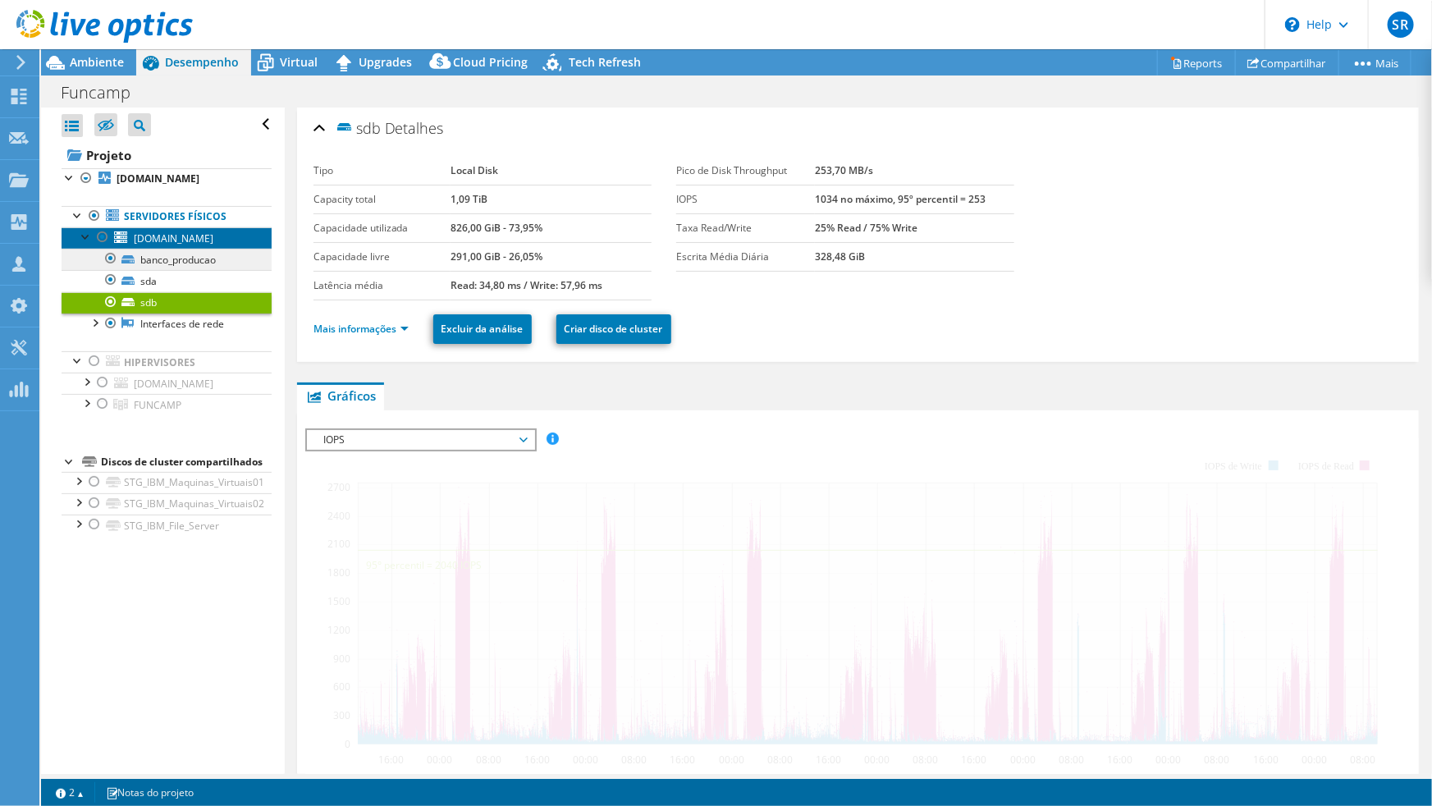
click at [160, 240] on span "[DOMAIN_NAME]" at bounding box center [174, 238] width 80 height 14
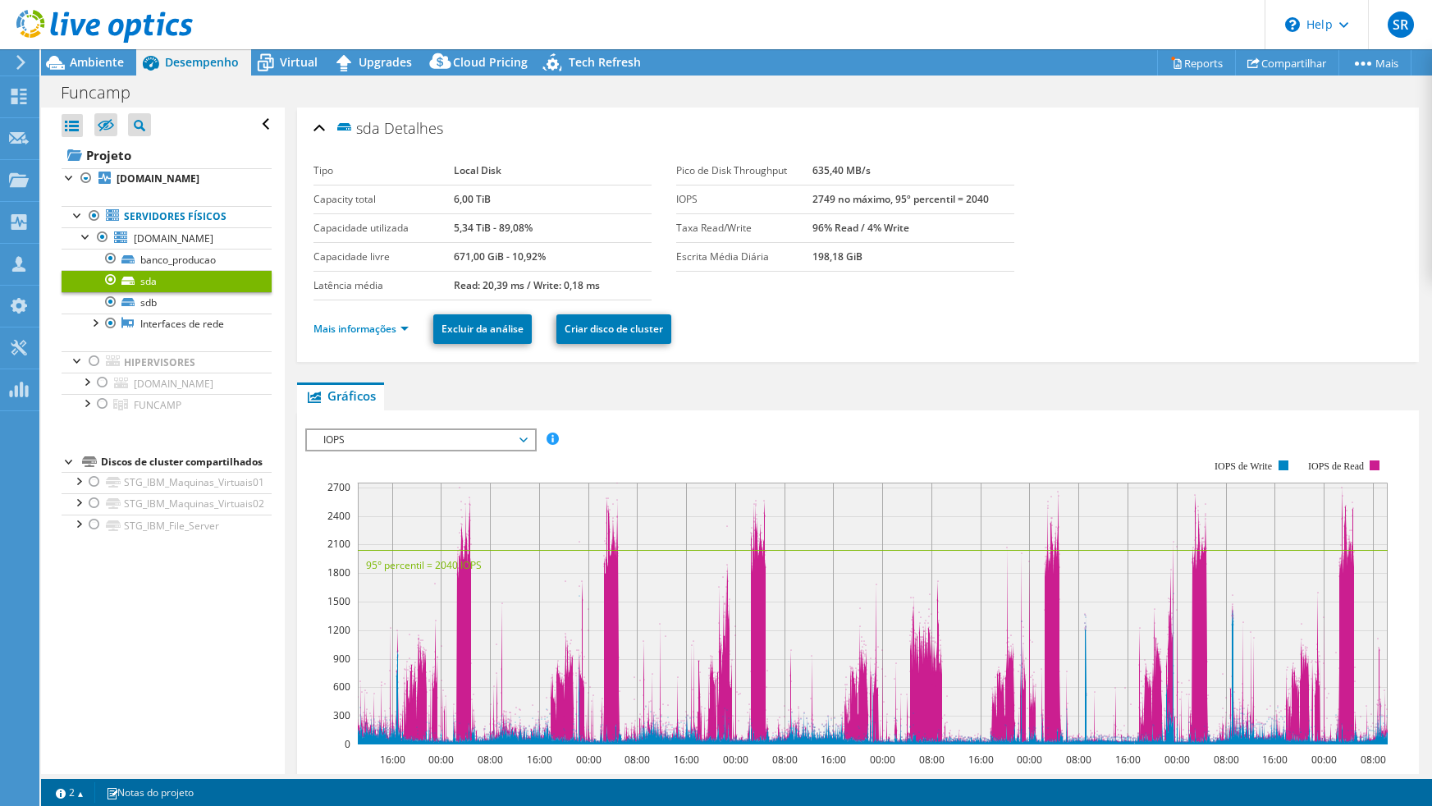
select select "USD"
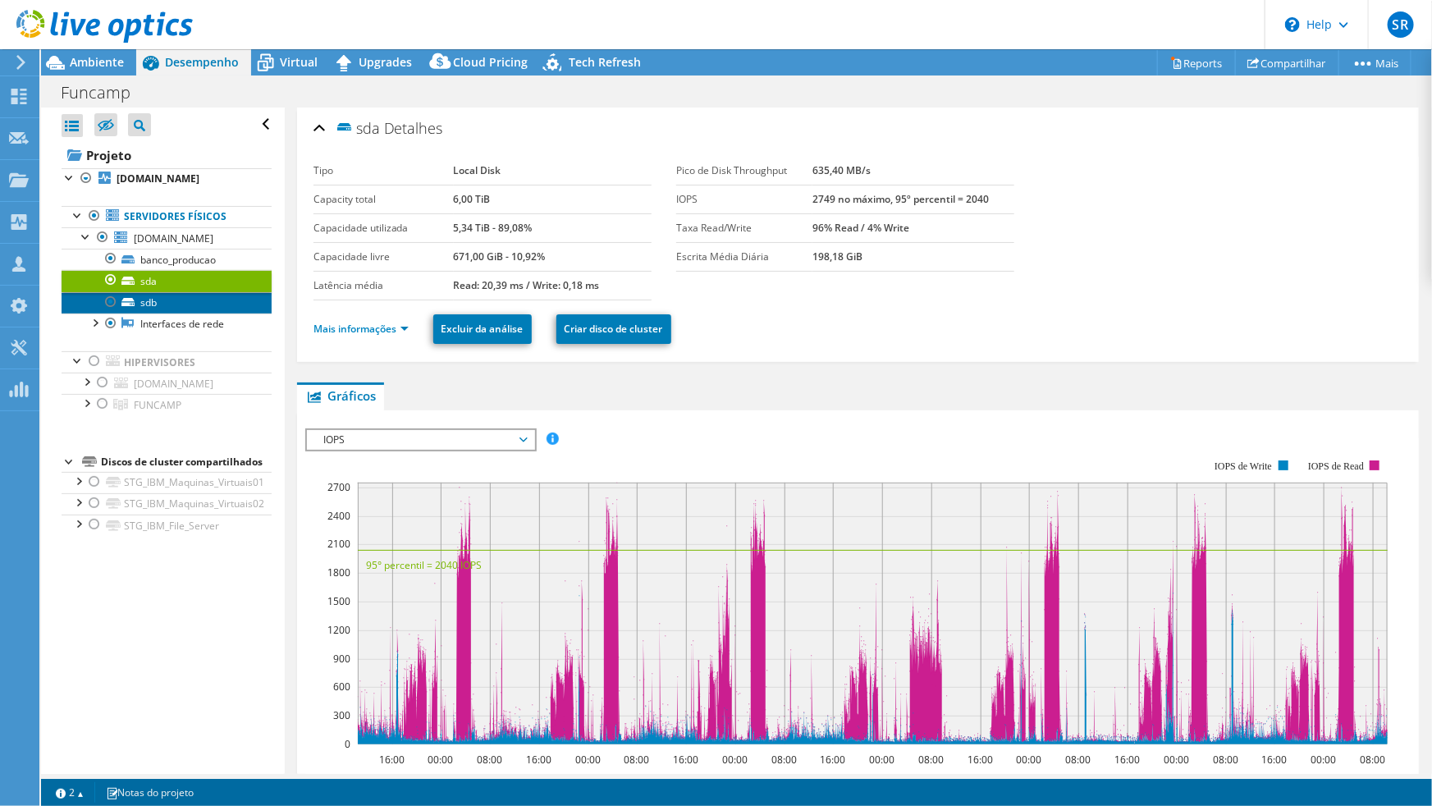
click at [147, 304] on link "sdb" at bounding box center [167, 302] width 210 height 21
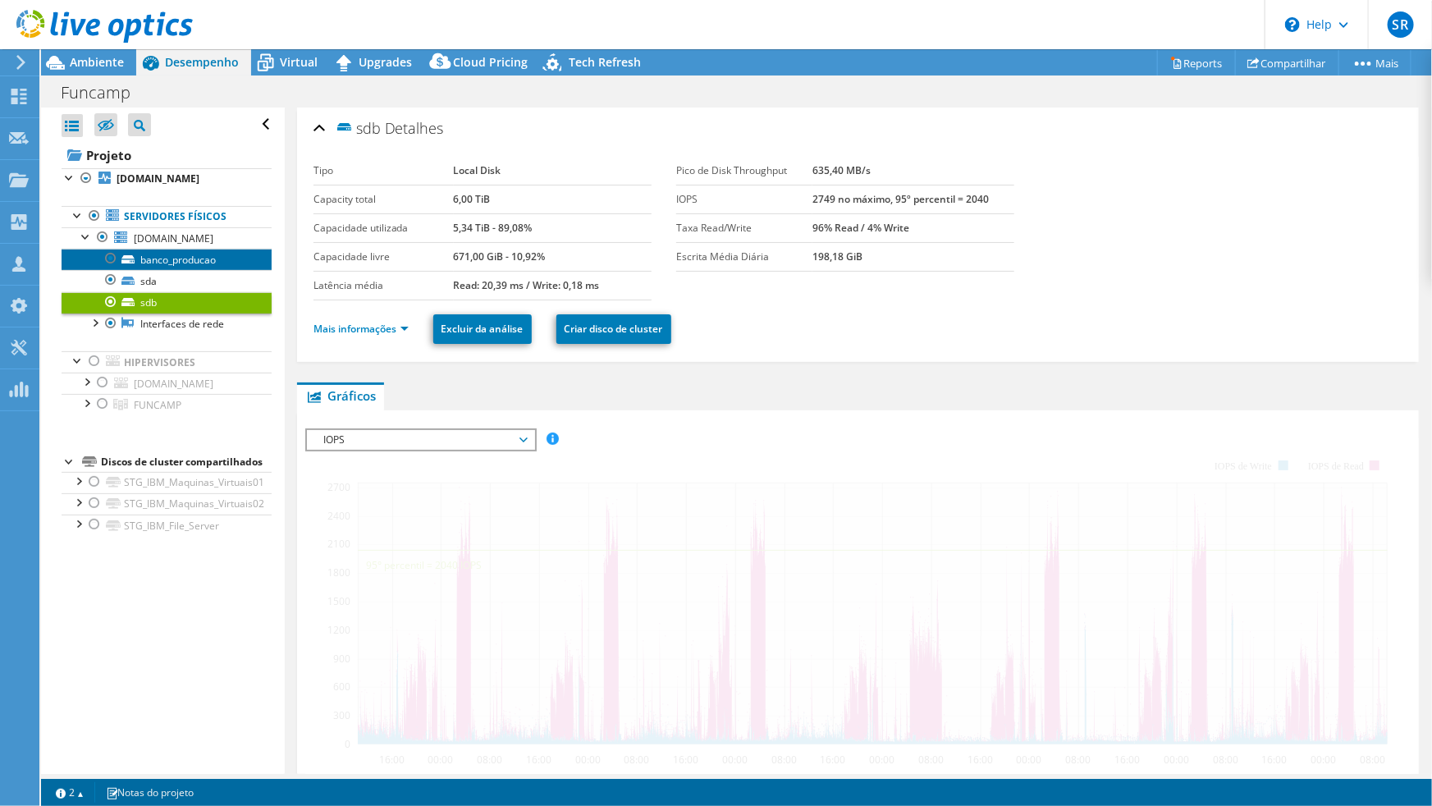
click at [166, 259] on link "banco_producao" at bounding box center [167, 259] width 210 height 21
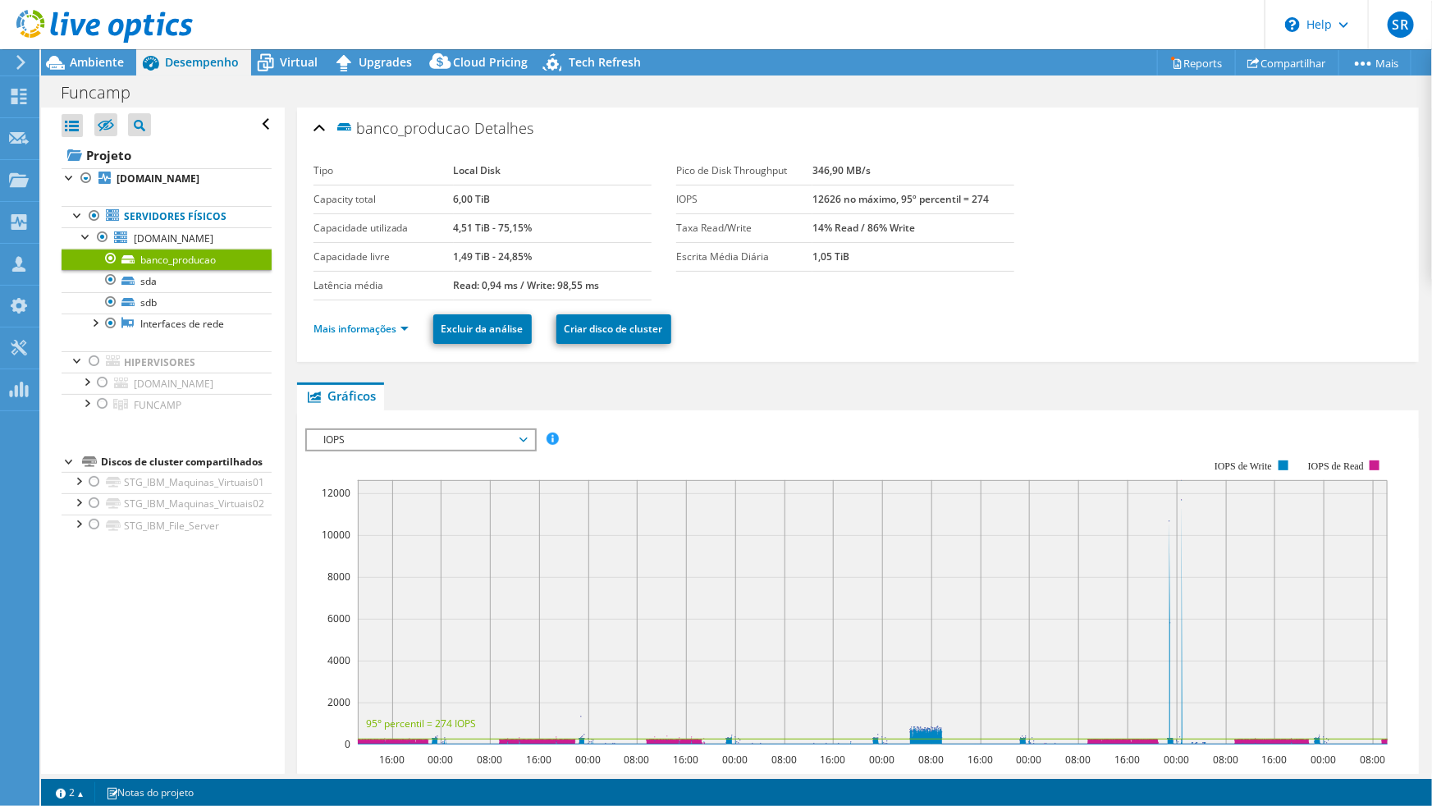
click at [156, 258] on link "banco_producao" at bounding box center [167, 259] width 210 height 21
click at [1292, 62] on link "Compartilhar" at bounding box center [1287, 62] width 104 height 25
